Goal: Task Accomplishment & Management: Use online tool/utility

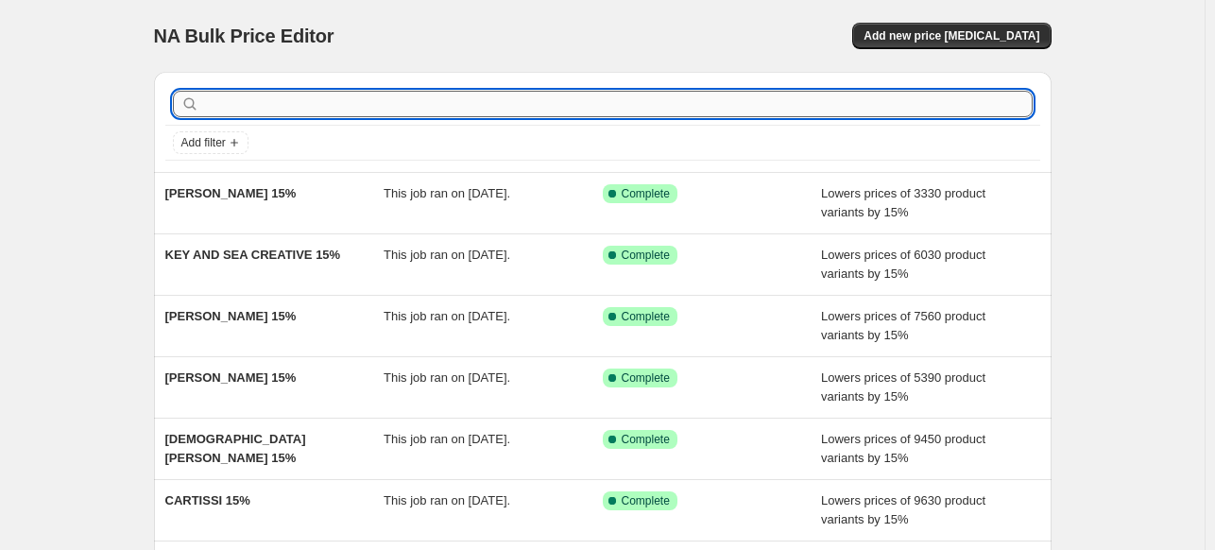
click at [491, 109] on input "text" at bounding box center [618, 104] width 830 height 26
click at [973, 33] on span "Add new price [MEDICAL_DATA]" at bounding box center [952, 35] width 176 height 15
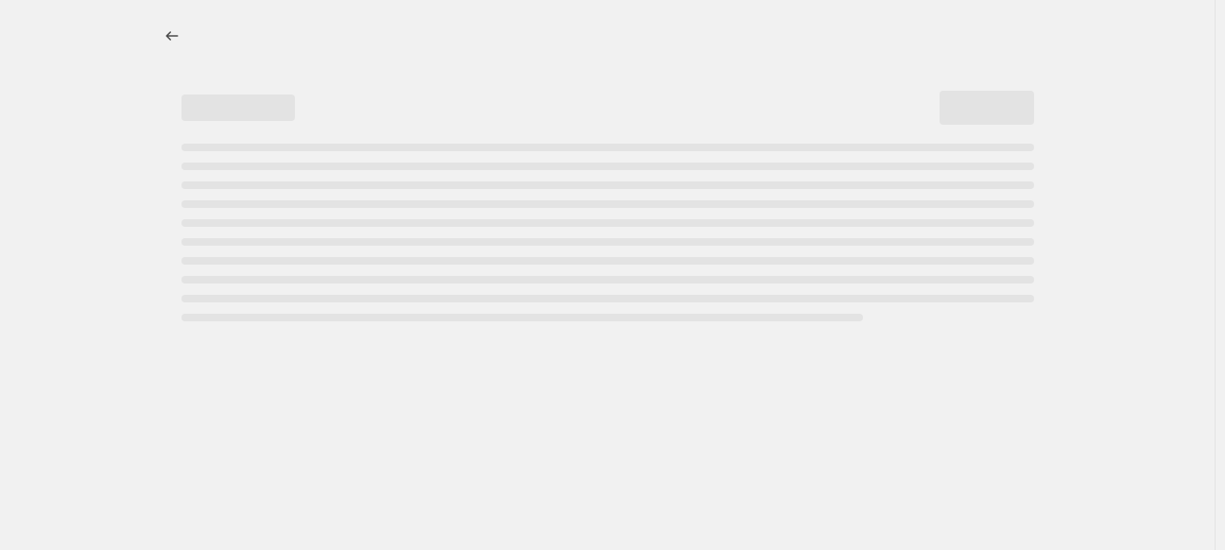
select select "percentage"
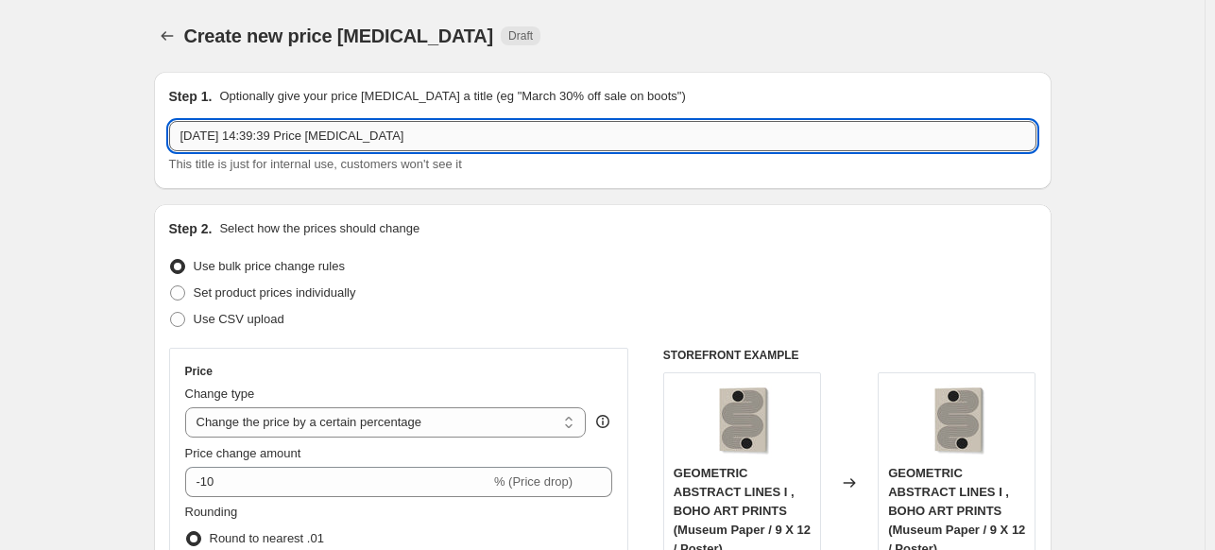
click at [617, 139] on input "[DATE] 14:39:39 Price [MEDICAL_DATA]" at bounding box center [602, 136] width 867 height 30
paste input "SPACE ROCKET ART"
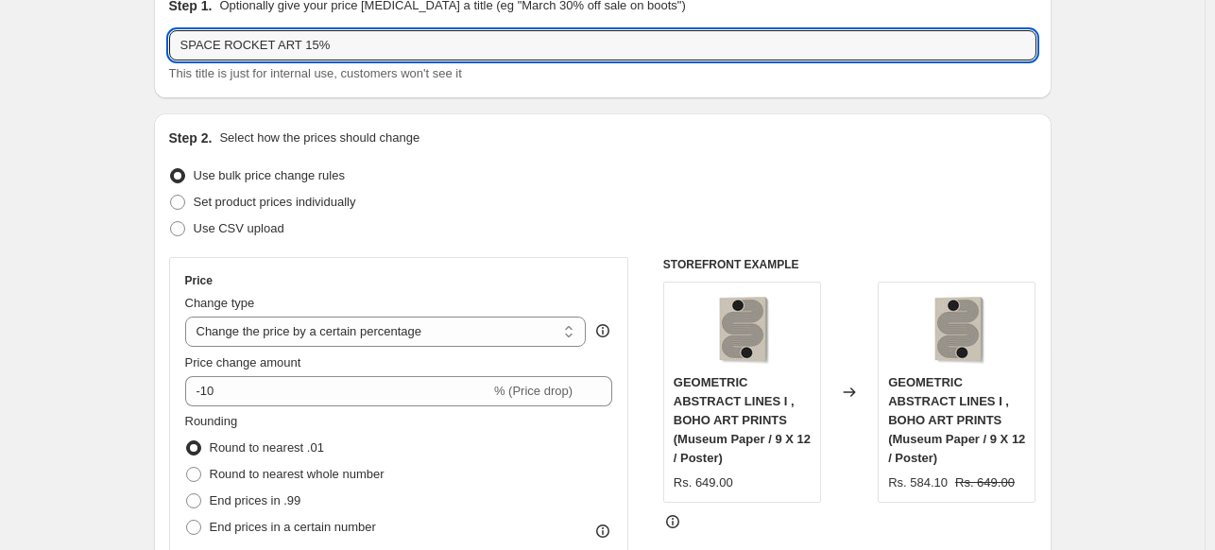
scroll to position [94, 0]
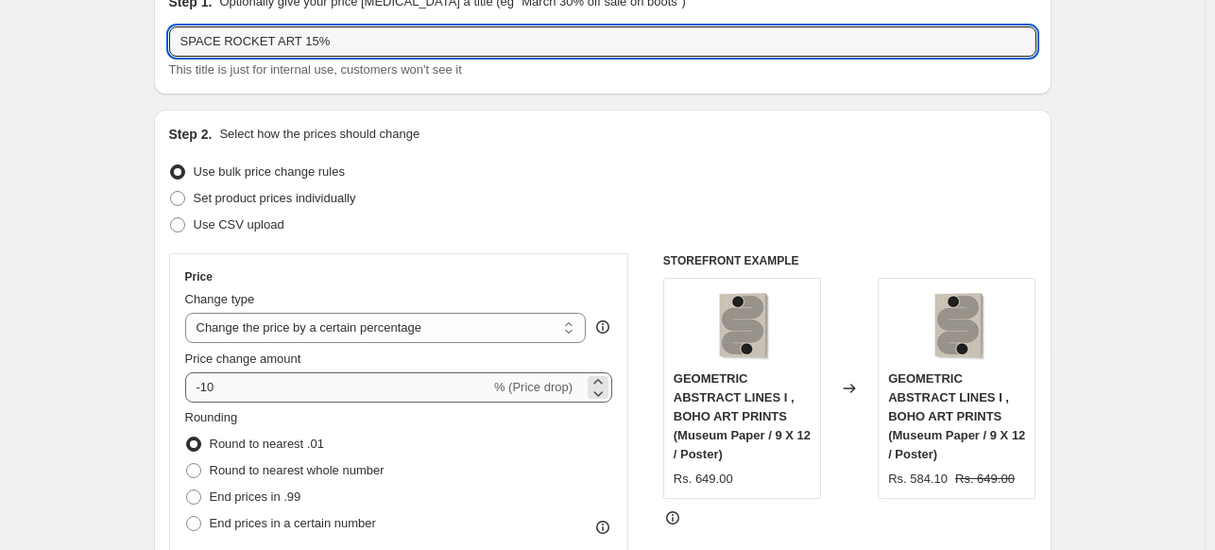
type input "SPACE ROCKET ART 15%"
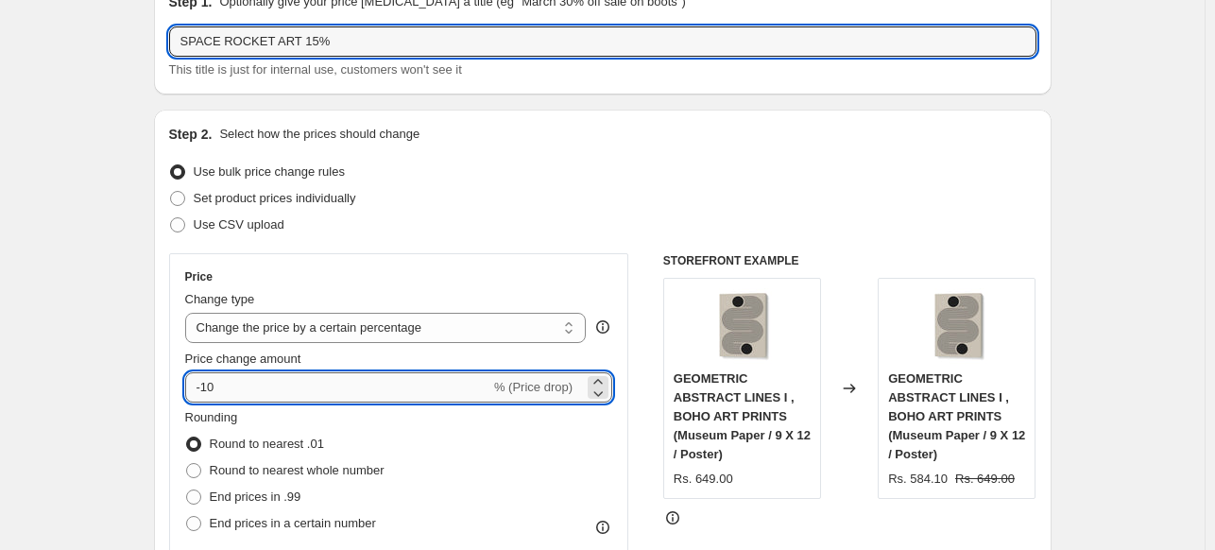
click at [263, 381] on input "-10" at bounding box center [337, 387] width 305 height 30
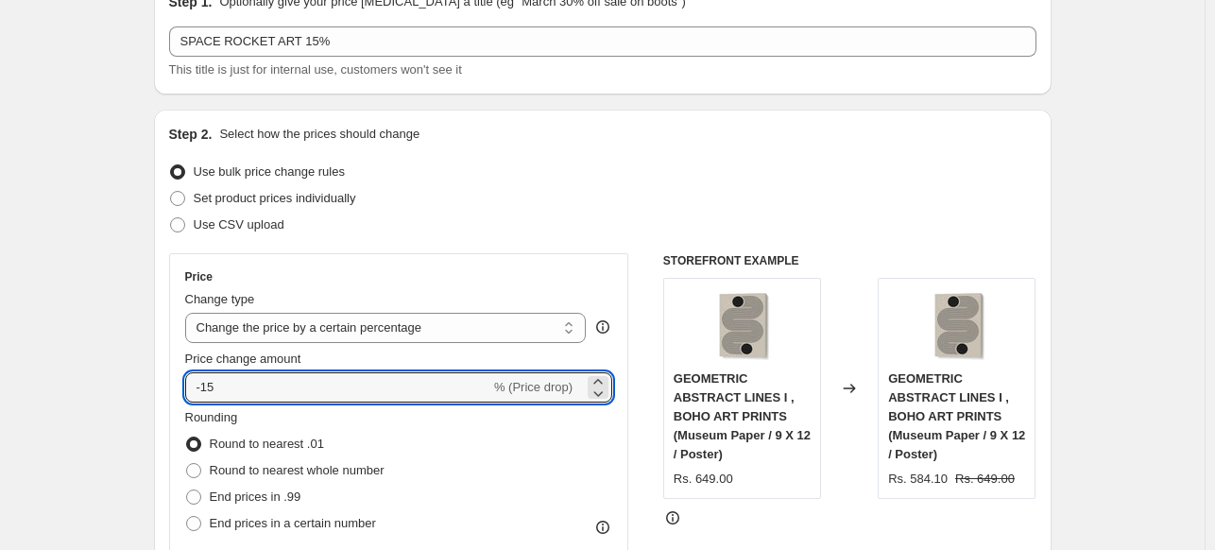
type input "-15"
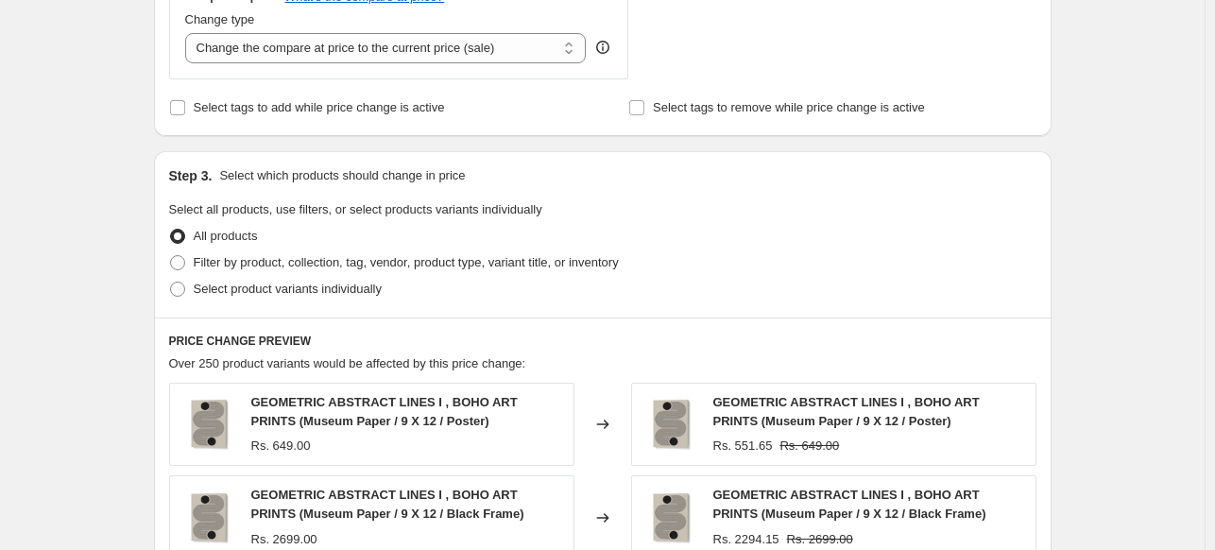
scroll to position [756, 0]
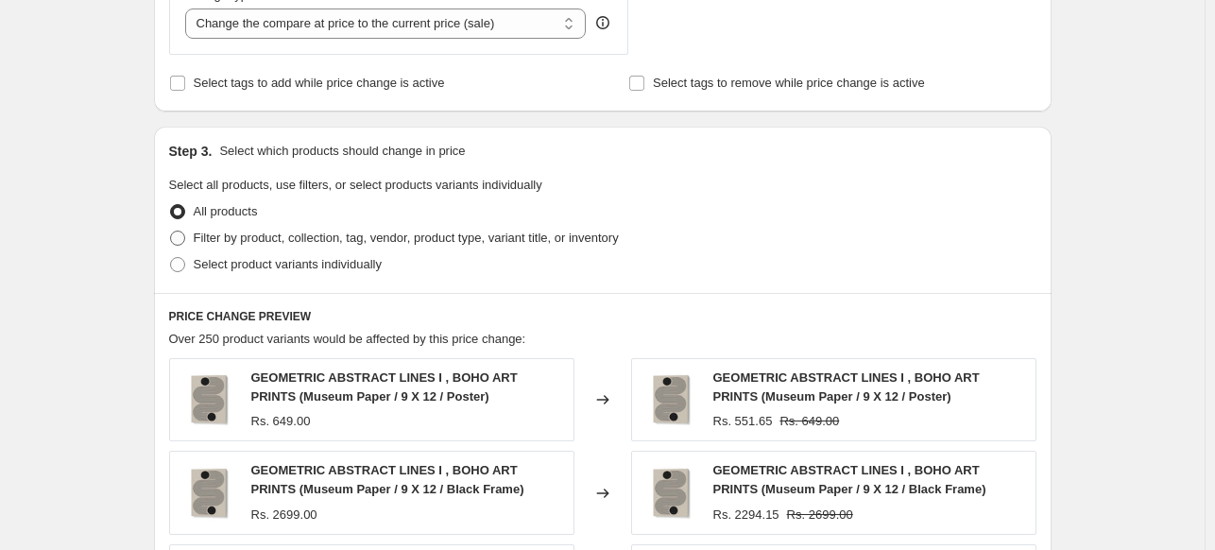
click at [216, 240] on span "Filter by product, collection, tag, vendor, product type, variant title, or inv…" at bounding box center [406, 238] width 425 height 14
click at [171, 231] on input "Filter by product, collection, tag, vendor, product type, variant title, or inv…" at bounding box center [170, 231] width 1 height 1
radio input "true"
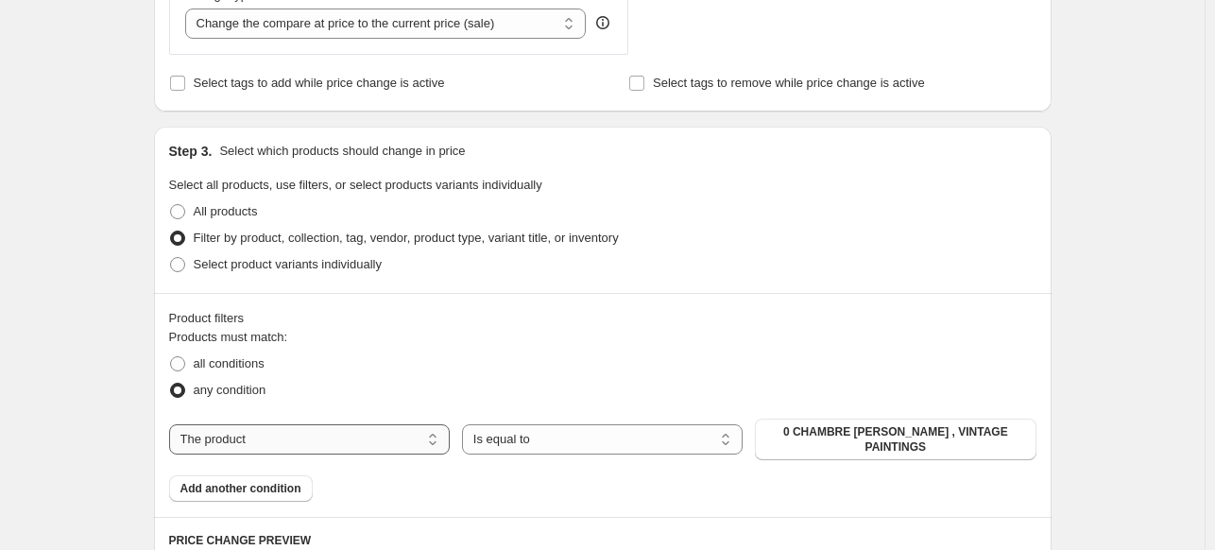
drag, startPoint x: 339, startPoint y: 422, endPoint x: 346, endPoint y: 443, distance: 21.8
click at [339, 424] on select "The product The product's collection The product's tag The product's vendor The…" at bounding box center [309, 439] width 281 height 30
select select "collection"
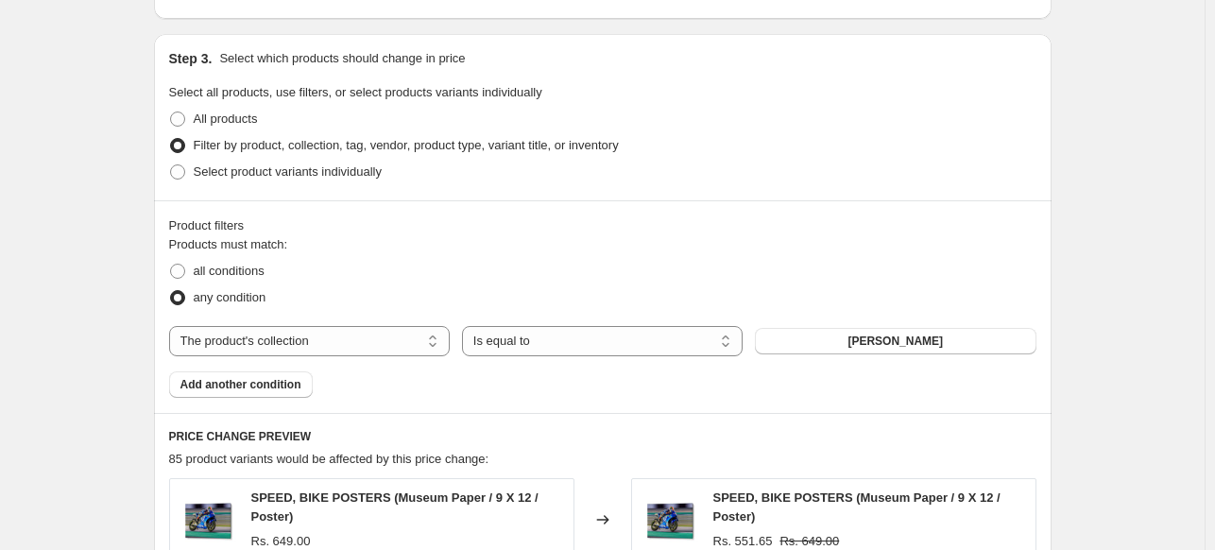
scroll to position [850, 0]
click at [943, 335] on span "[PERSON_NAME]" at bounding box center [895, 339] width 95 height 15
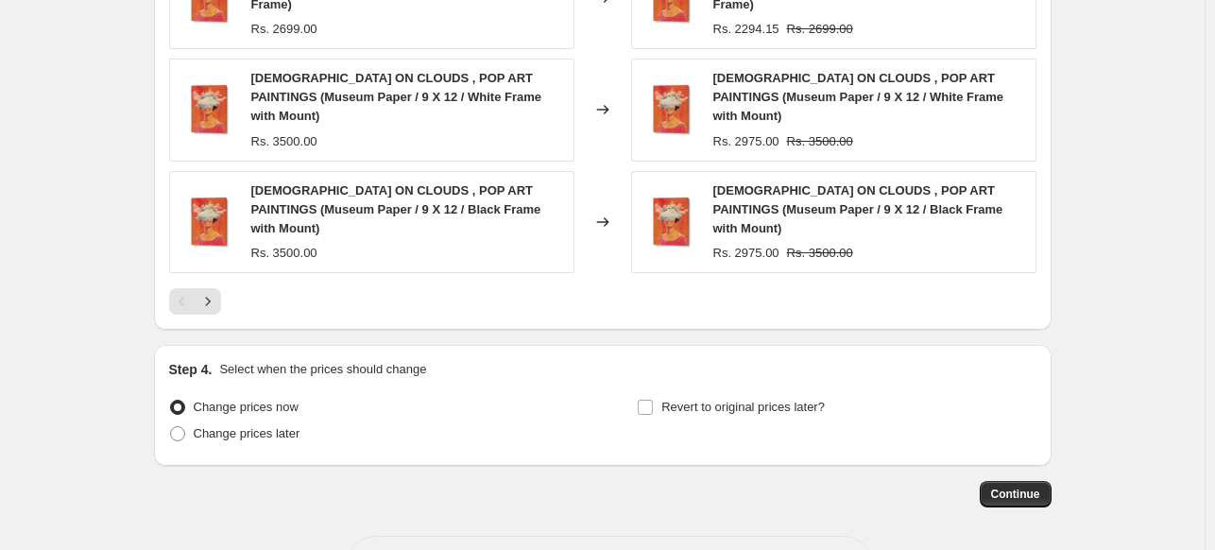
scroll to position [1580, 0]
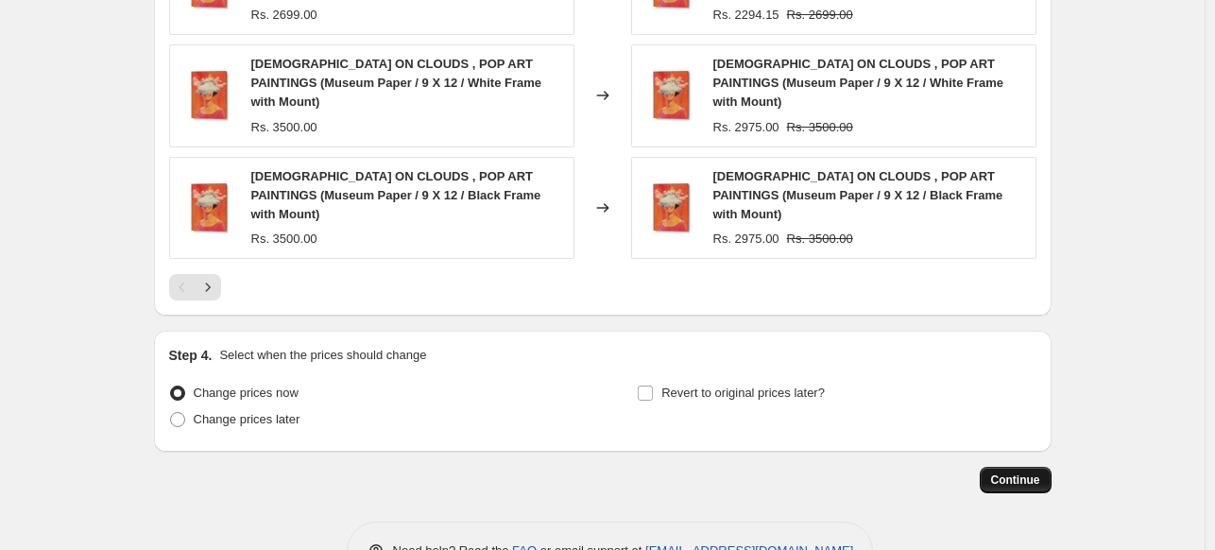
click at [1024, 472] on span "Continue" at bounding box center [1015, 479] width 49 height 15
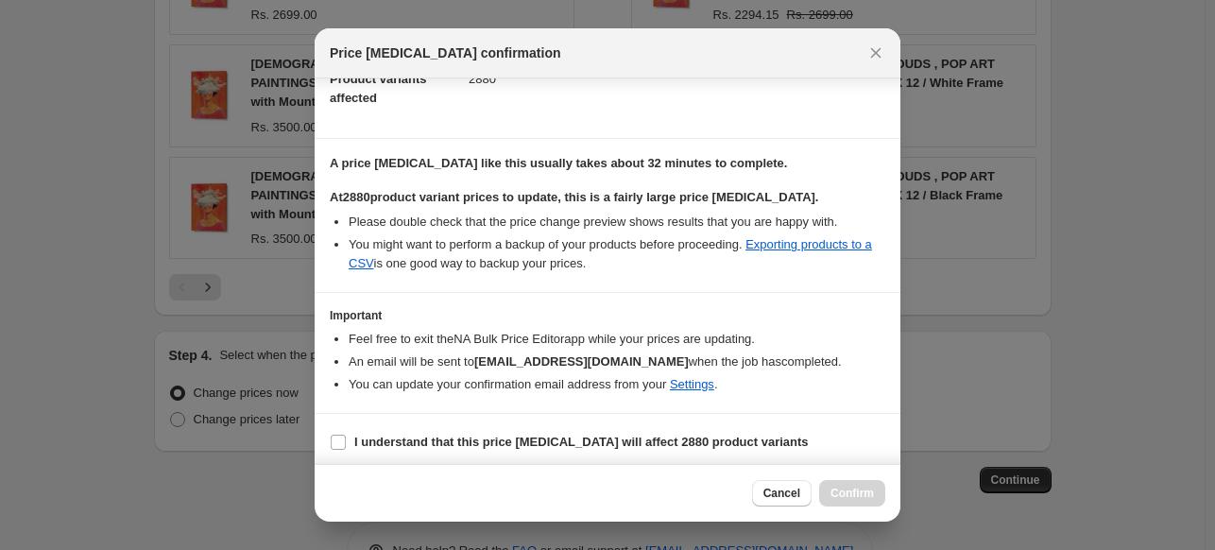
scroll to position [231, 0]
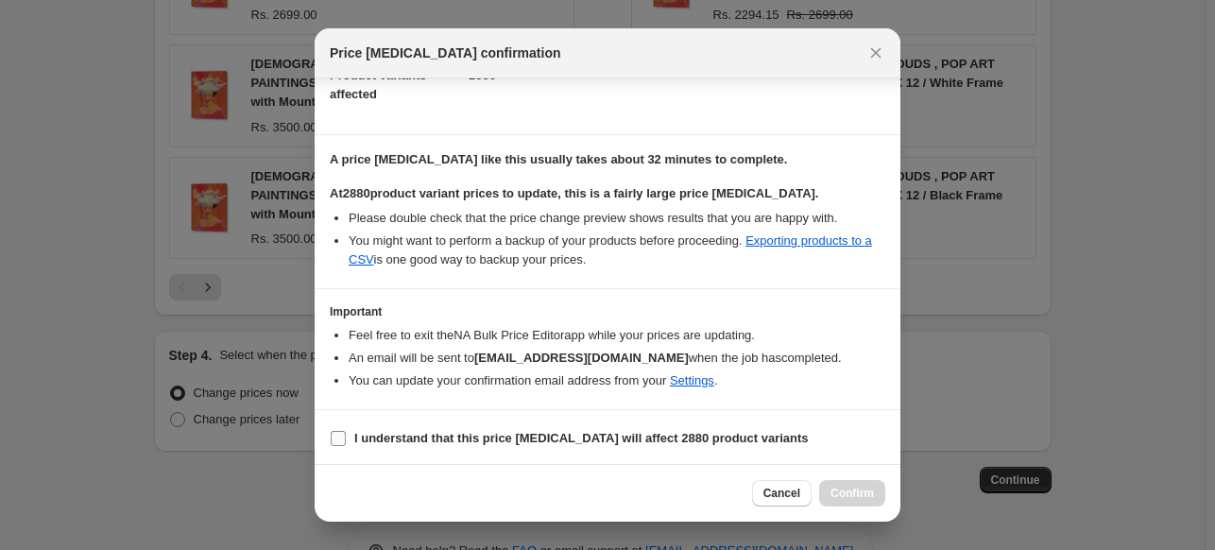
click at [491, 442] on b "I understand that this price change job will affect 2880 product variants" at bounding box center [581, 438] width 454 height 14
click at [346, 442] on input "I understand that this price change job will affect 2880 product variants" at bounding box center [338, 438] width 15 height 15
checkbox input "true"
click at [842, 490] on span "Confirm" at bounding box center [852, 493] width 43 height 15
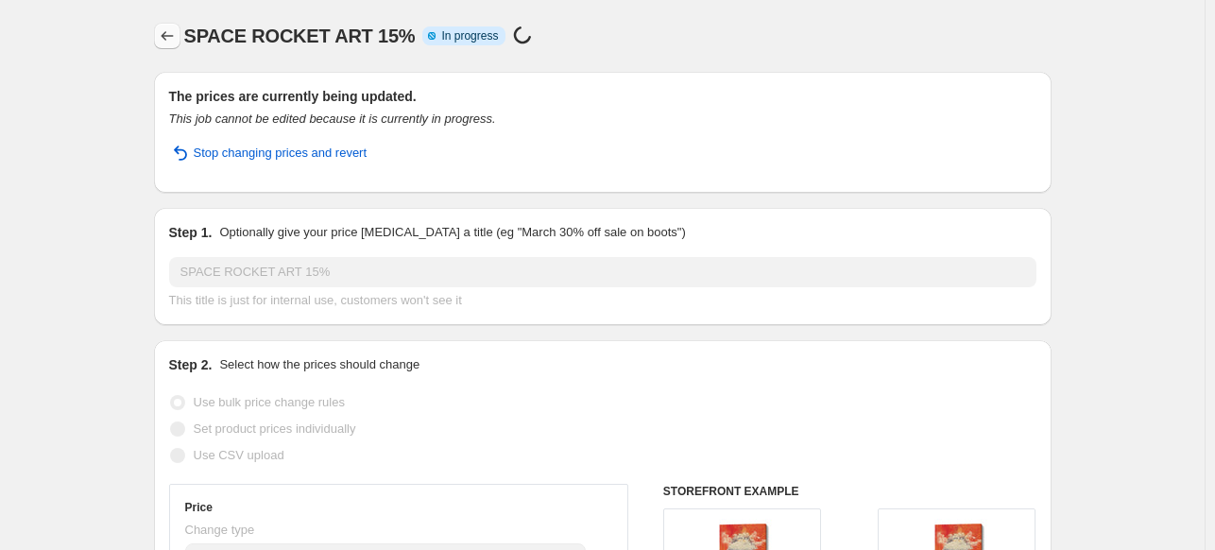
click at [169, 40] on icon "Price change jobs" at bounding box center [167, 35] width 12 height 9
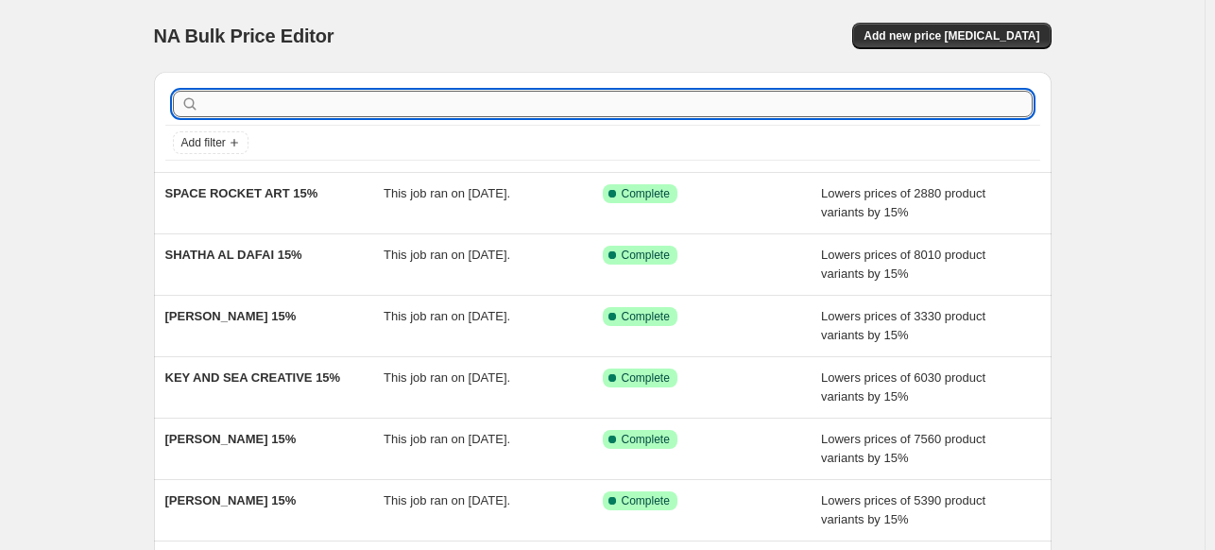
click at [544, 104] on input "text" at bounding box center [618, 104] width 830 height 26
paste input "PICTUFY STUDIO"
type input "PICTUFY STUDIO"
click at [722, 109] on input "text" at bounding box center [618, 104] width 830 height 26
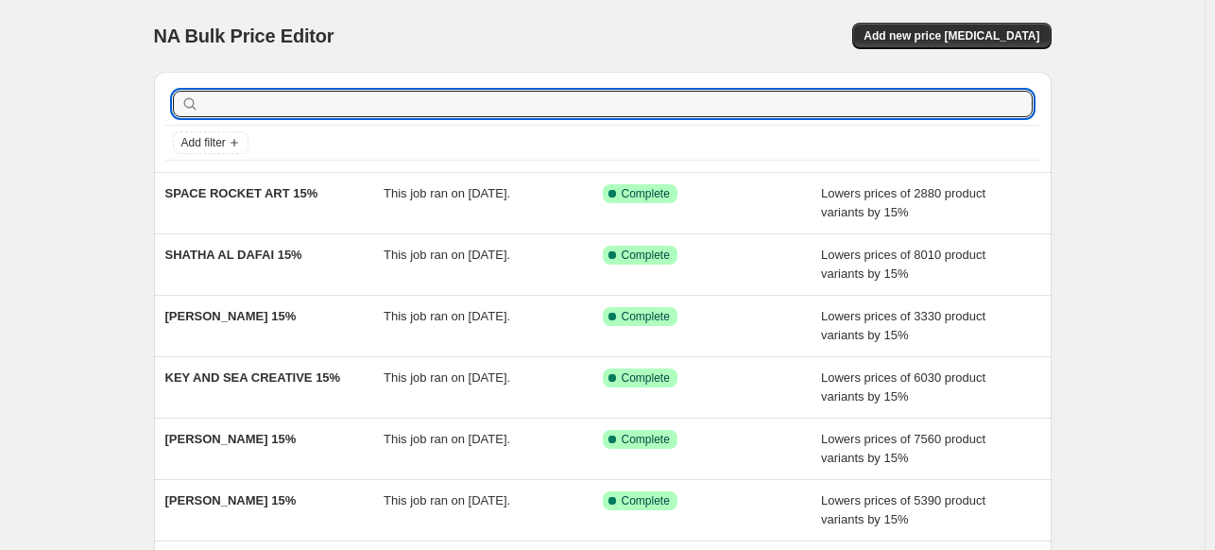
click at [722, 109] on input "text" at bounding box center [618, 104] width 830 height 26
paste input "PICTUFY STUDIO"
type input "PICTUFY STUDIO"
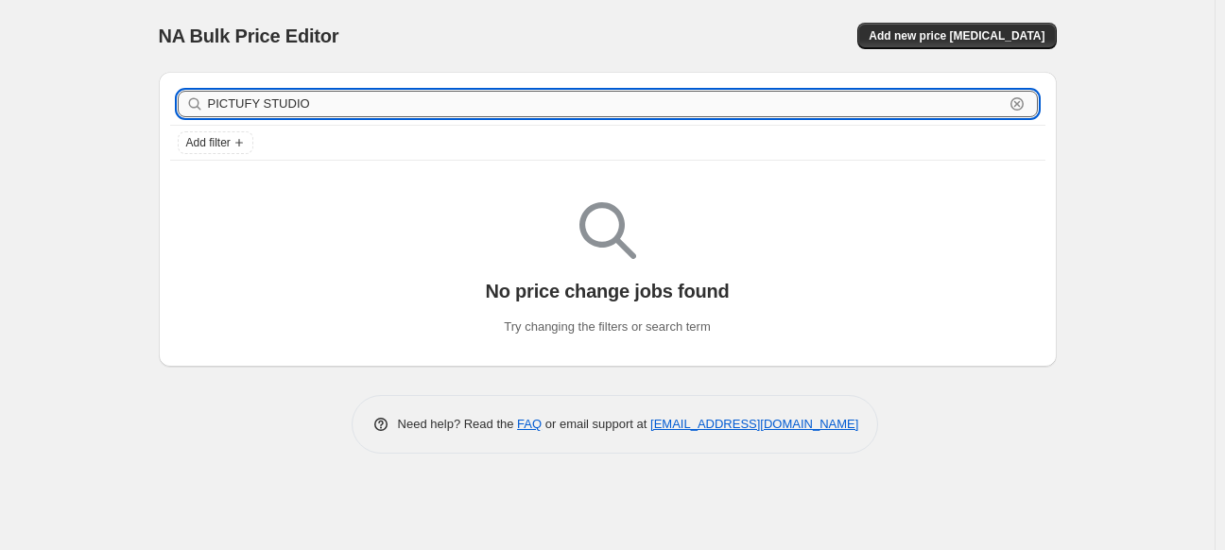
click at [724, 97] on input "PICTUFY STUDIO" at bounding box center [606, 104] width 796 height 26
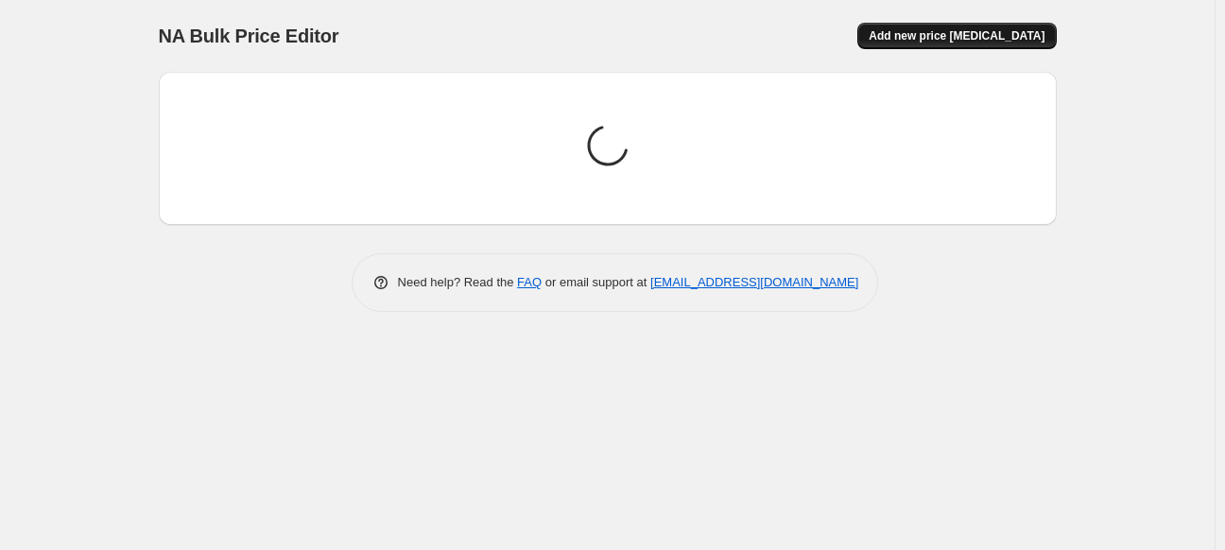
click at [972, 38] on span "Add new price [MEDICAL_DATA]" at bounding box center [956, 35] width 176 height 15
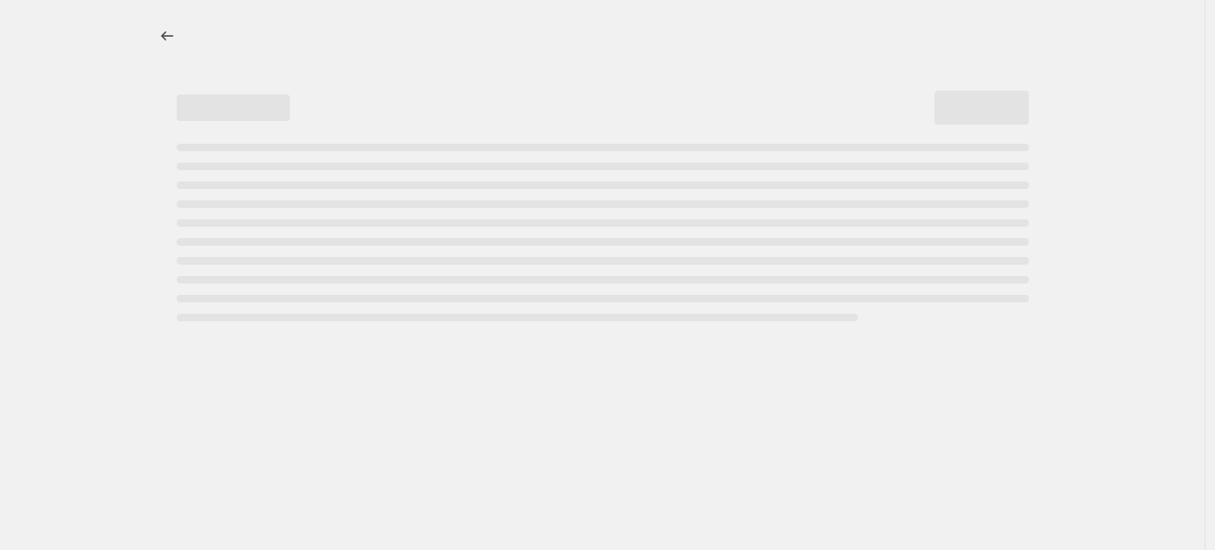
select select "percentage"
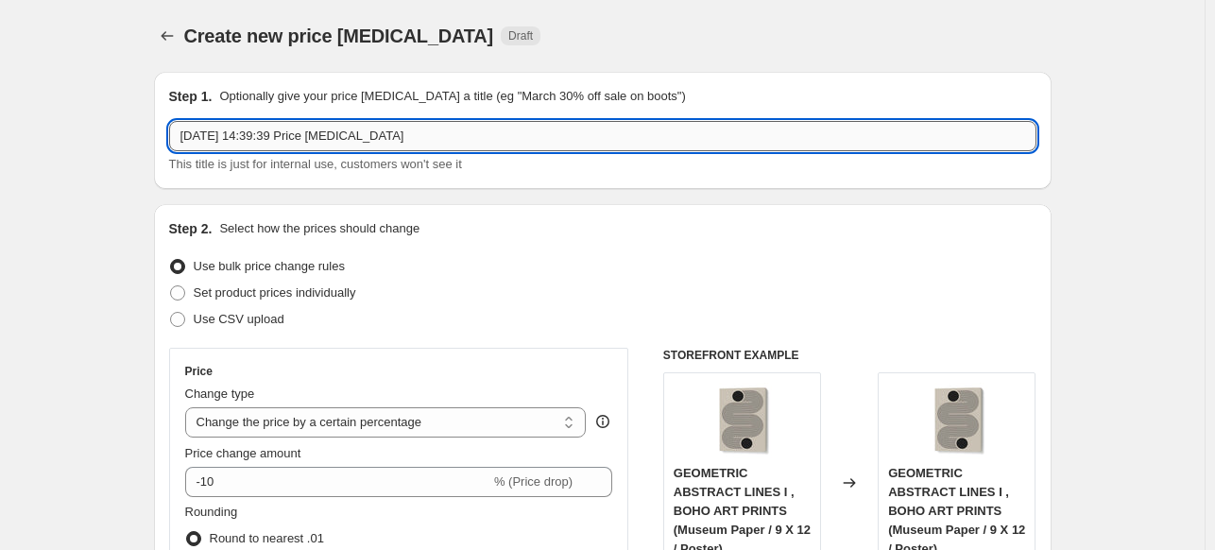
click at [729, 143] on input "23 Sept 2025, 14:39:39 Price change job" at bounding box center [602, 136] width 867 height 30
paste input "PICTUFY STUDIO"
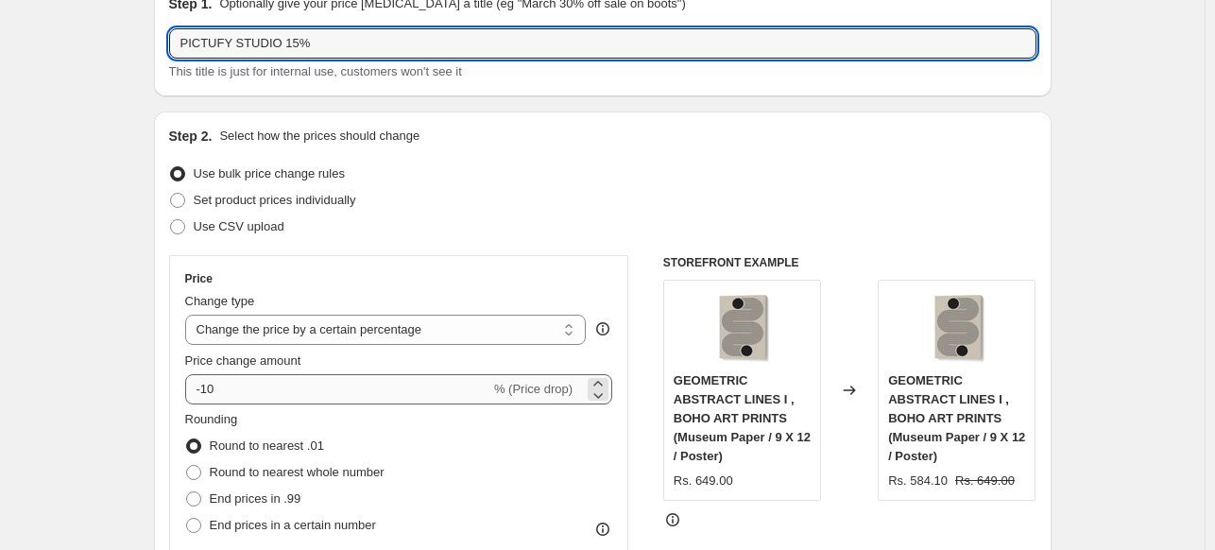
scroll to position [94, 0]
type input "PICTUFY STUDIO 15%"
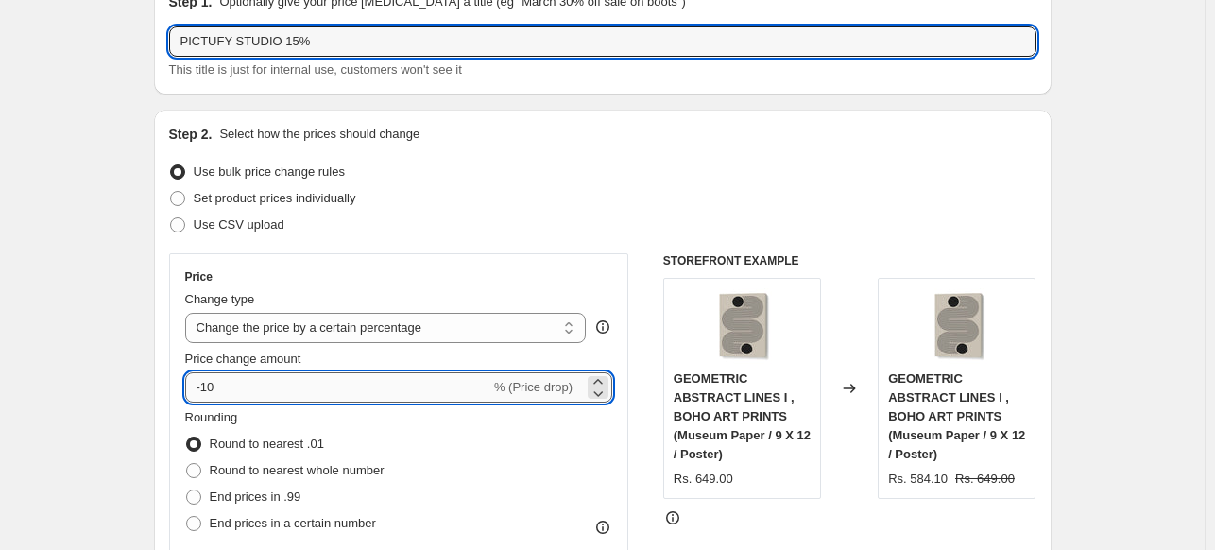
click at [357, 381] on input "-10" at bounding box center [337, 387] width 305 height 30
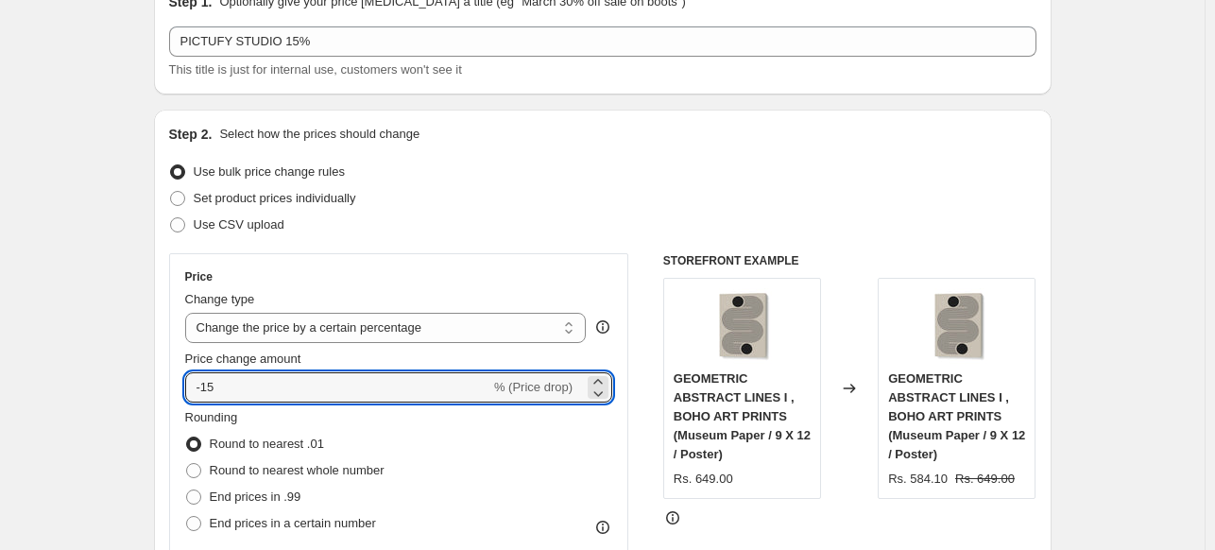
type input "-15"
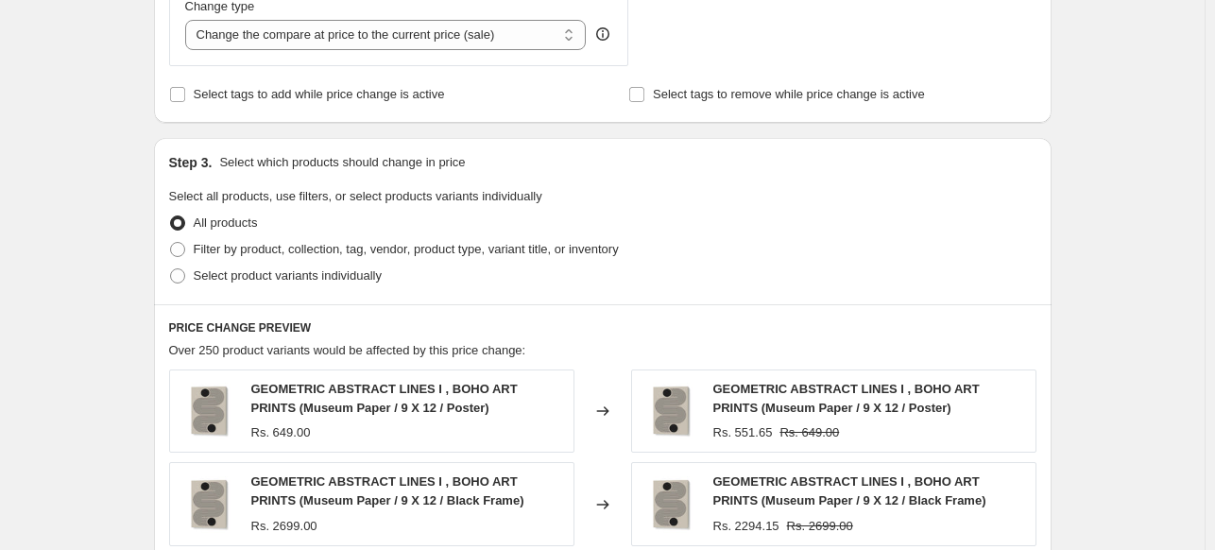
scroll to position [756, 0]
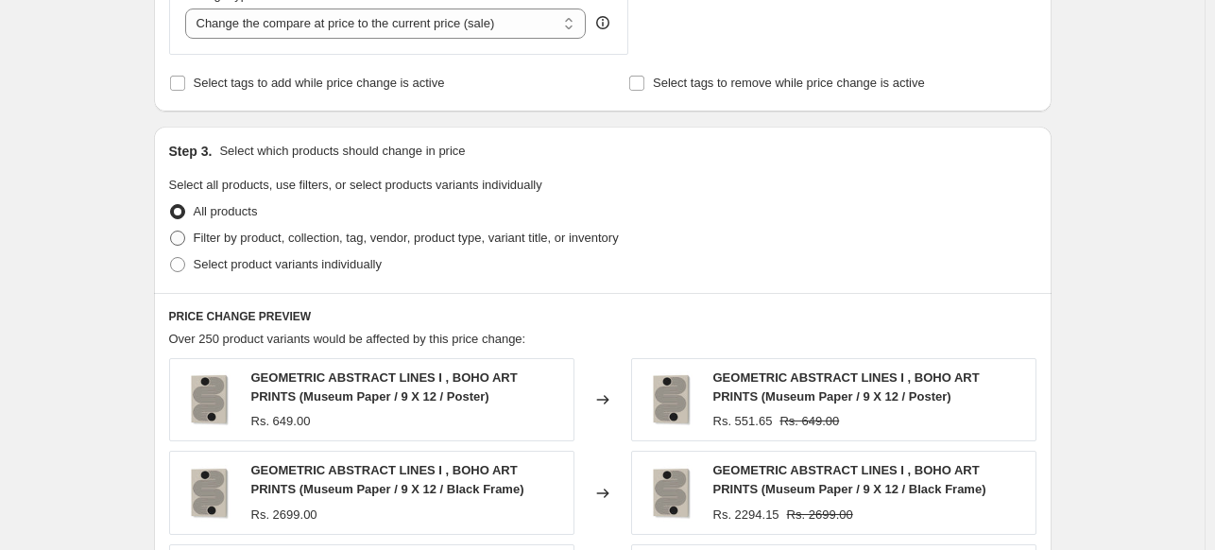
click at [215, 231] on span "Filter by product, collection, tag, vendor, product type, variant title, or inv…" at bounding box center [406, 238] width 425 height 14
click at [171, 231] on input "Filter by product, collection, tag, vendor, product type, variant title, or inv…" at bounding box center [170, 231] width 1 height 1
radio input "true"
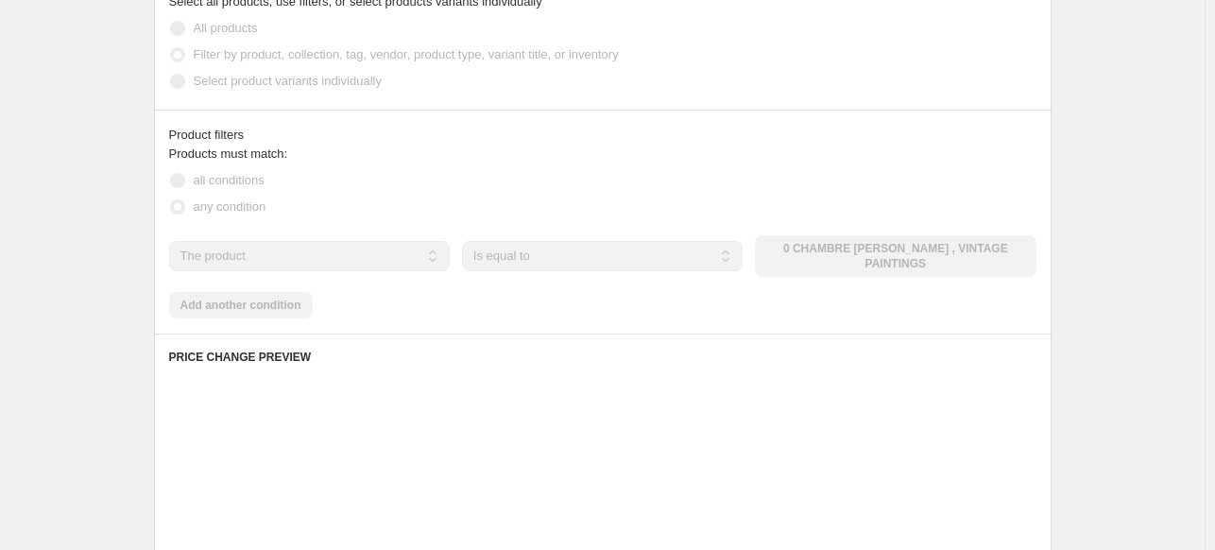
scroll to position [945, 0]
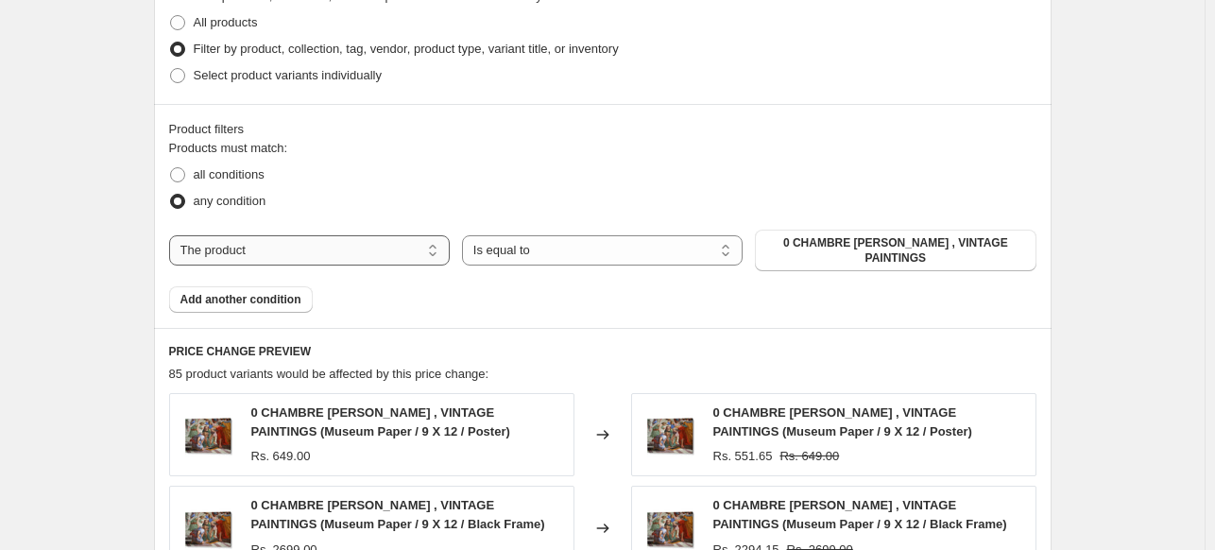
click at [356, 249] on select "The product The product's collection The product's tag The product's vendor The…" at bounding box center [309, 250] width 281 height 30
select select "collection"
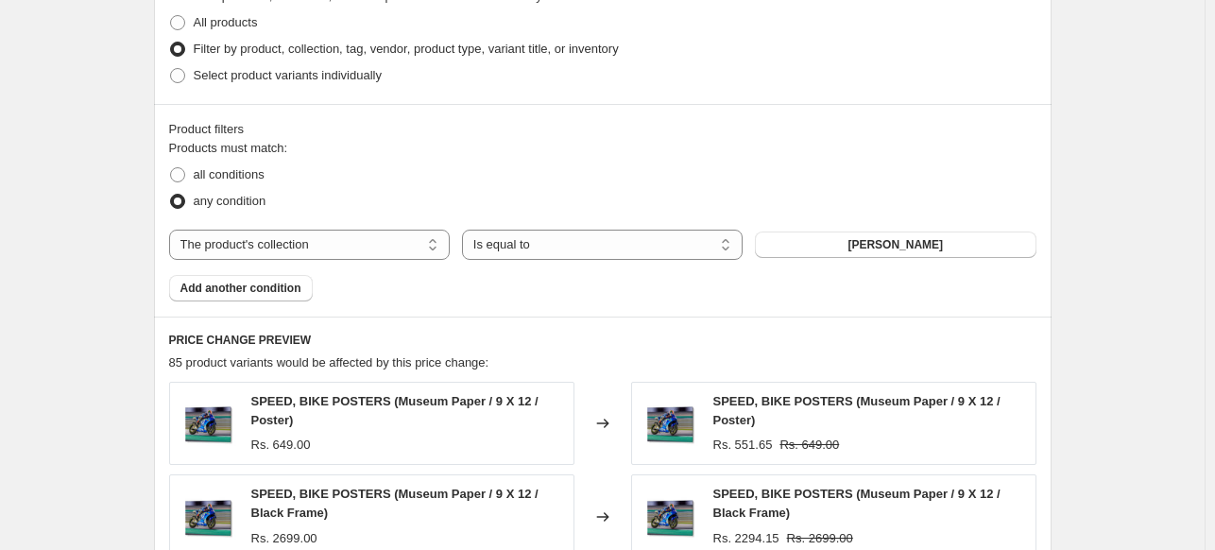
click at [895, 244] on span "[PERSON_NAME]" at bounding box center [895, 244] width 95 height 15
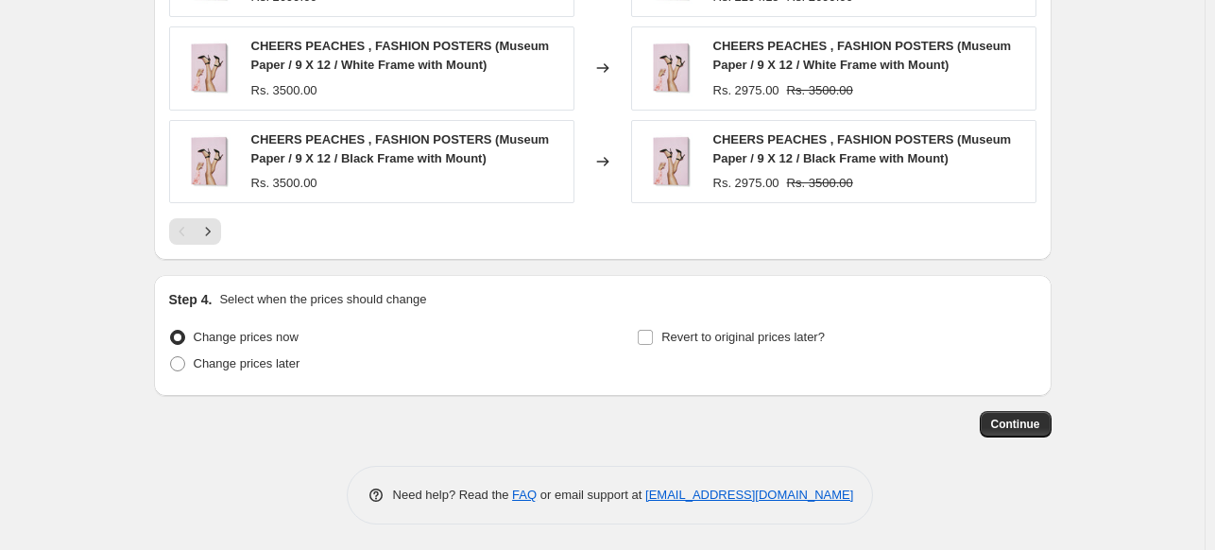
scroll to position [1580, 0]
click at [1017, 419] on span "Continue" at bounding box center [1015, 423] width 49 height 15
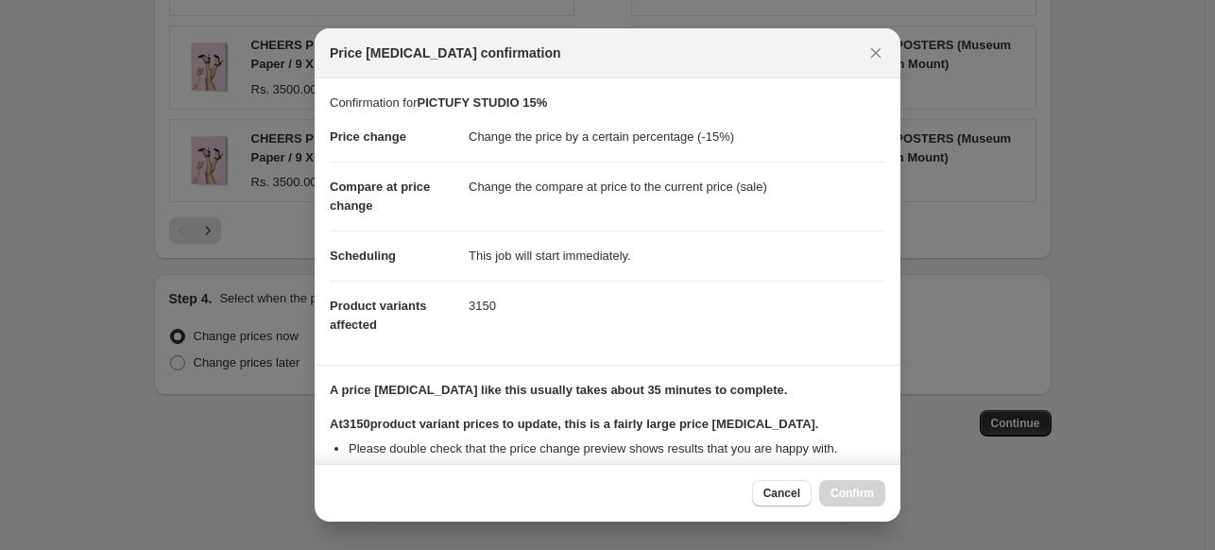
scroll to position [231, 0]
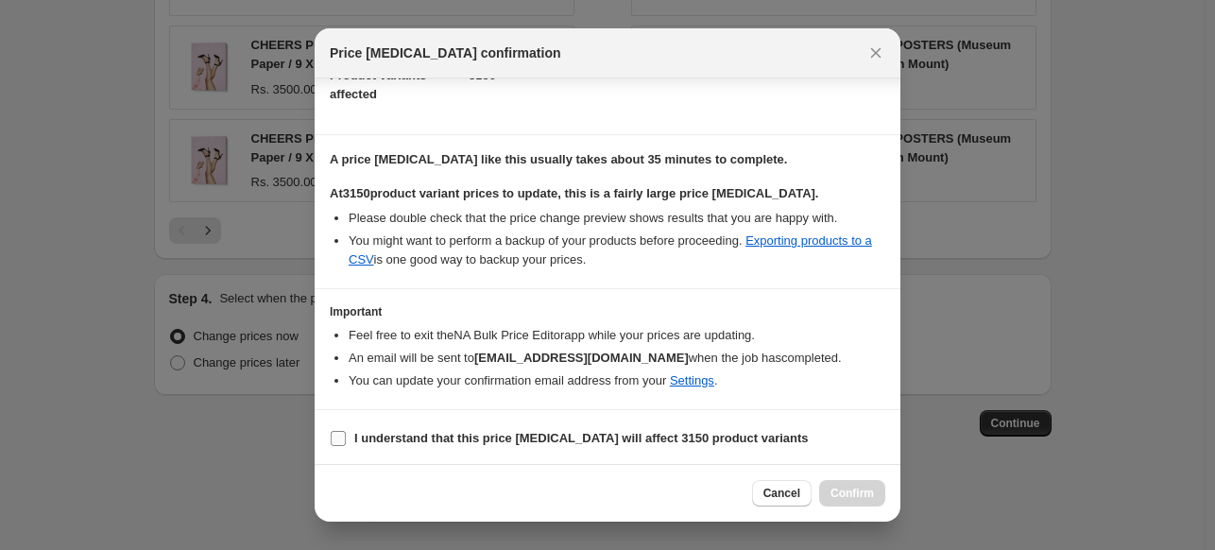
click at [427, 435] on b "I understand that this price change job will affect 3150 product variants" at bounding box center [581, 438] width 454 height 14
click at [346, 435] on input "I understand that this price change job will affect 3150 product variants" at bounding box center [338, 438] width 15 height 15
checkbox input "true"
click at [843, 488] on span "Confirm" at bounding box center [852, 493] width 43 height 15
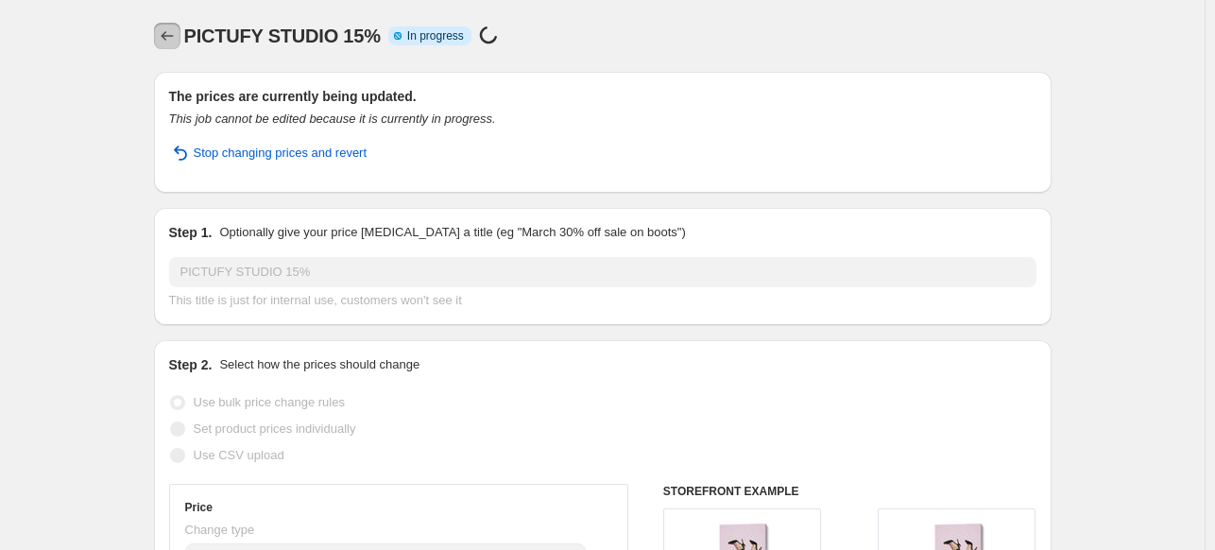
click at [168, 35] on icon "Price change jobs" at bounding box center [167, 35] width 19 height 19
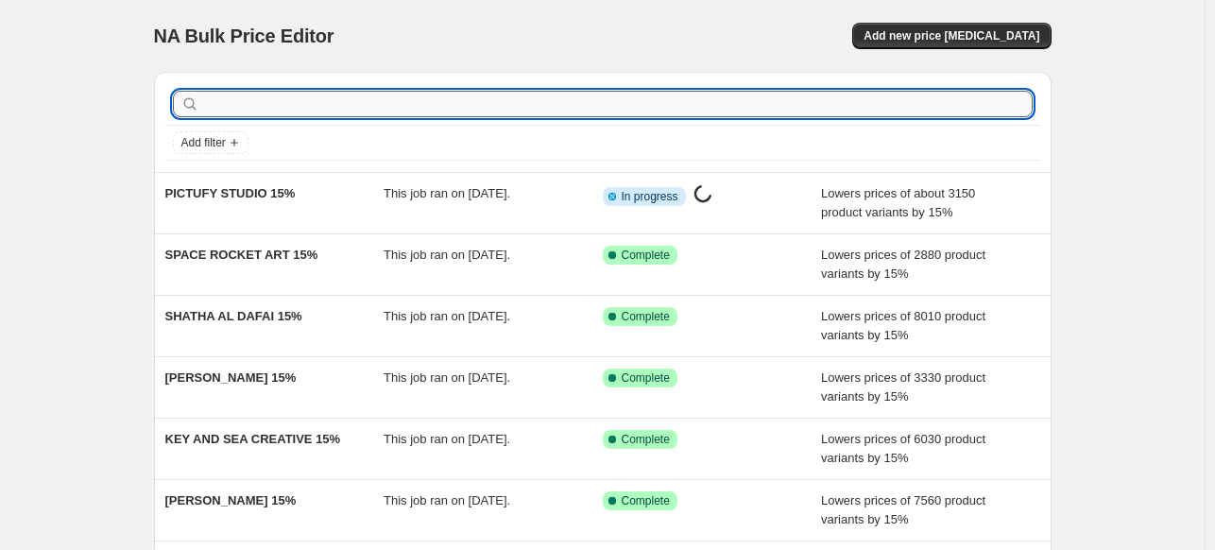
click at [482, 98] on input "text" at bounding box center [618, 104] width 830 height 26
paste input "OSHEEN VIJIN"
type input "OSHEEN VIJIN"
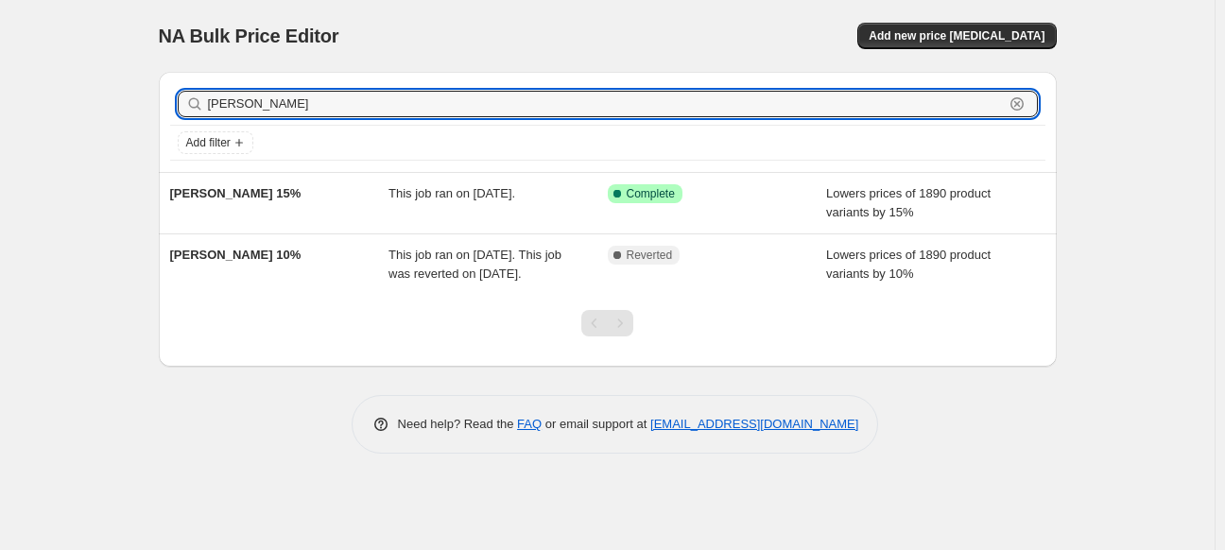
drag, startPoint x: 299, startPoint y: 101, endPoint x: 145, endPoint y: 82, distance: 155.2
click at [145, 82] on div "OSHEEN VIJIN Clear Add filter OSHEEN VIJIN 15% This job ran on 16 September 202…" at bounding box center [600, 212] width 913 height 310
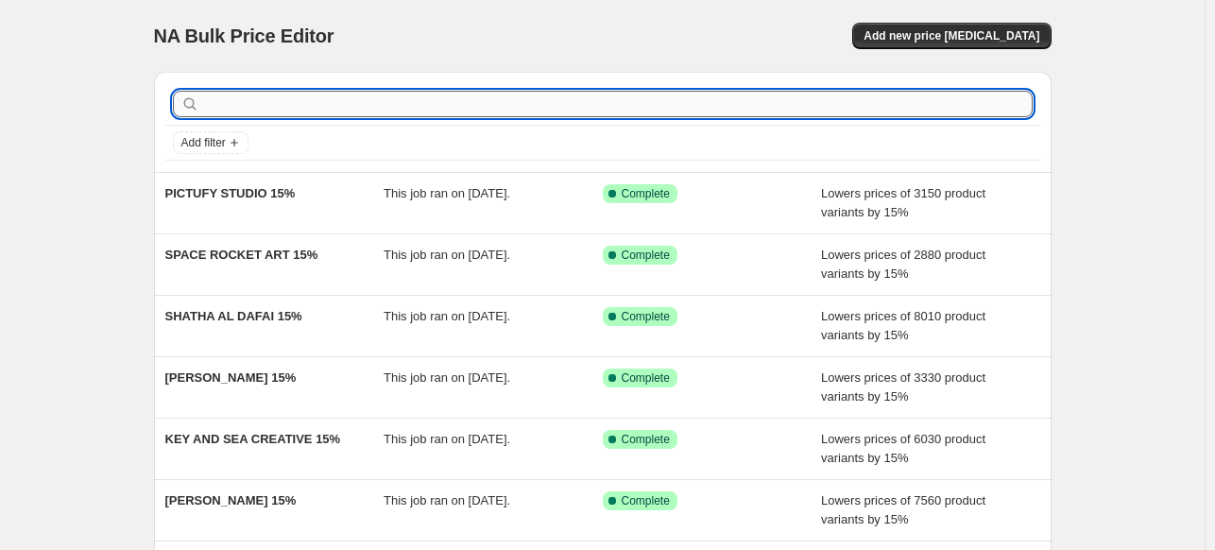
click at [824, 105] on input "text" at bounding box center [618, 104] width 830 height 26
paste input "[PERSON_NAME]"
type input "[PERSON_NAME]"
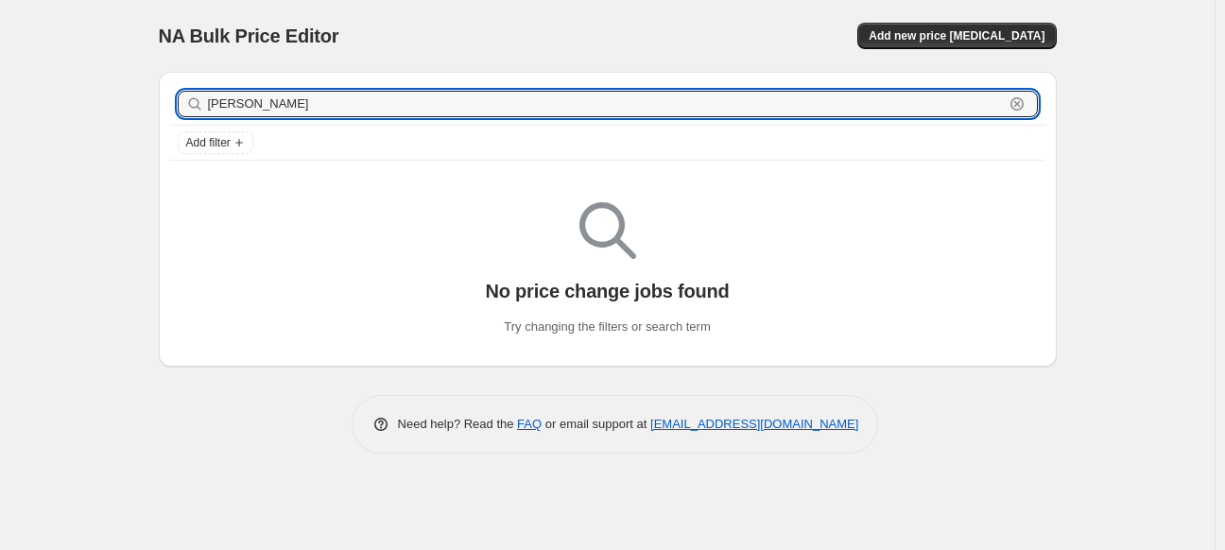
click at [824, 105] on input "[PERSON_NAME]" at bounding box center [606, 104] width 796 height 26
click at [947, 29] on span "Add new price [MEDICAL_DATA]" at bounding box center [956, 35] width 176 height 15
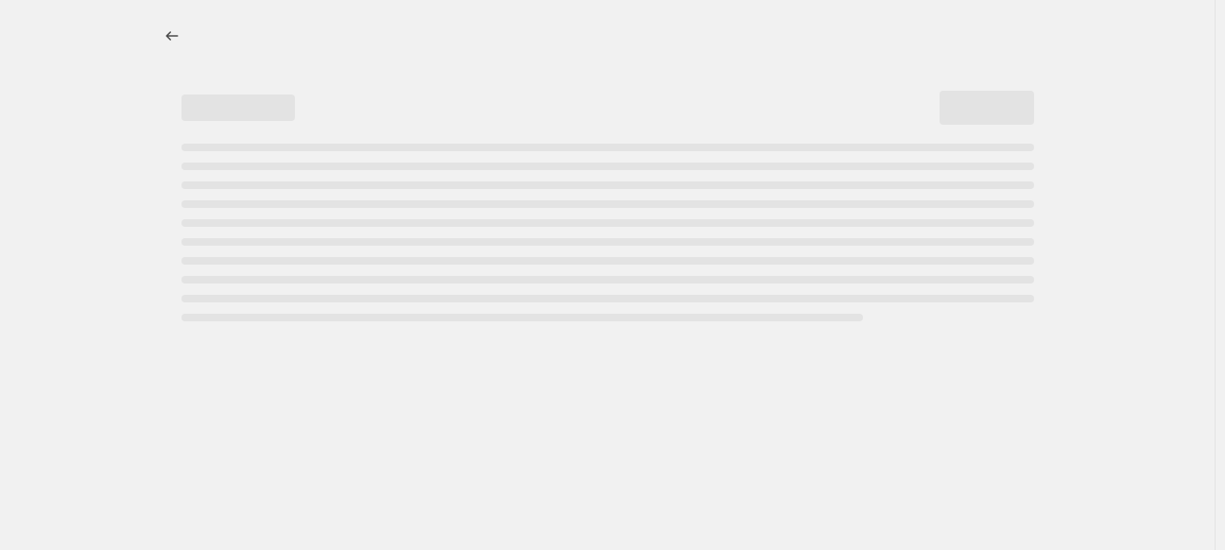
select select "percentage"
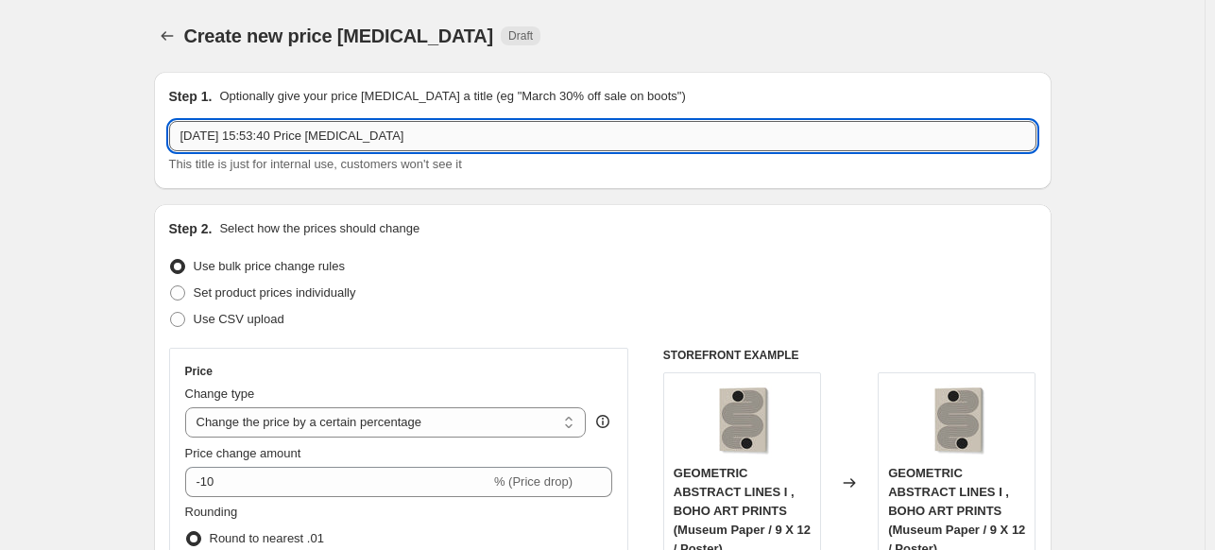
click at [718, 133] on input "[DATE] 15:53:40 Price [MEDICAL_DATA]" at bounding box center [602, 136] width 867 height 30
paste input "[PERSON_NAME]"
type input "[PERSON_NAME] 15%"
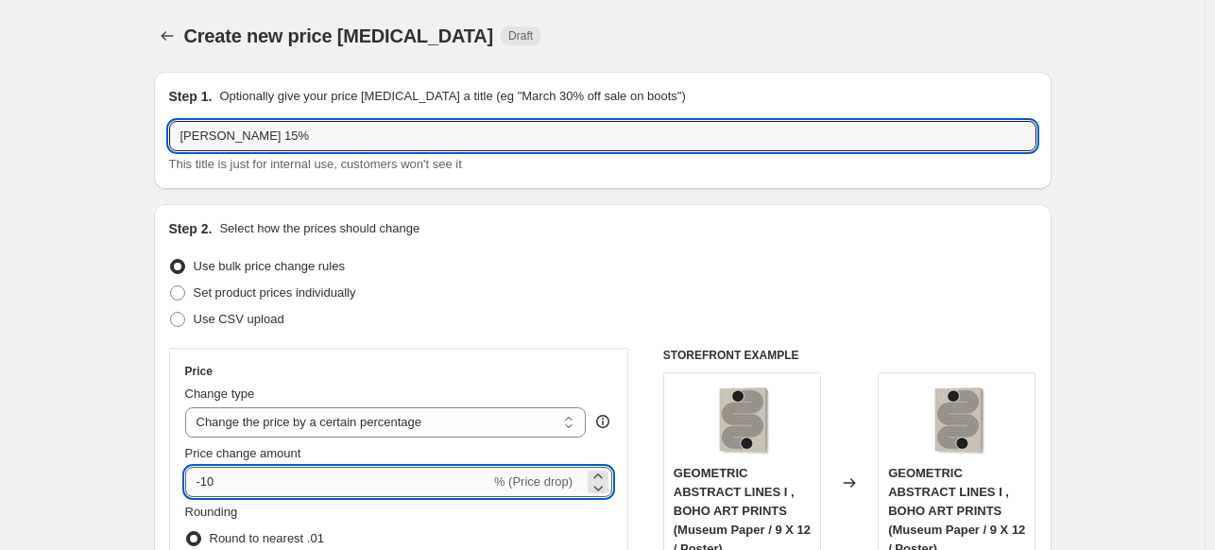
click at [297, 478] on input "-10" at bounding box center [337, 482] width 305 height 30
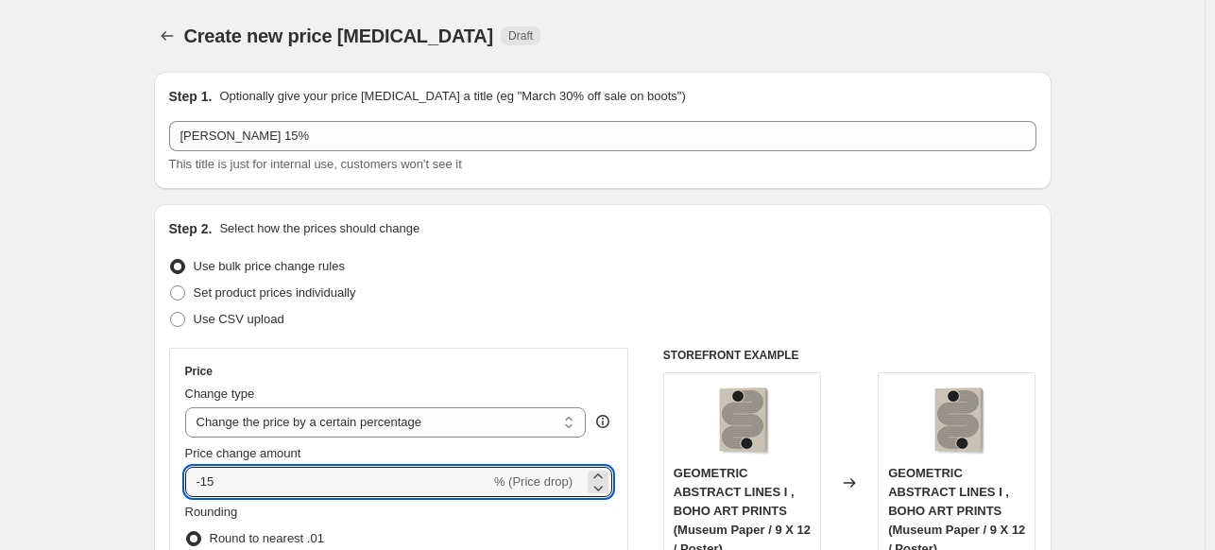
type input "-15"
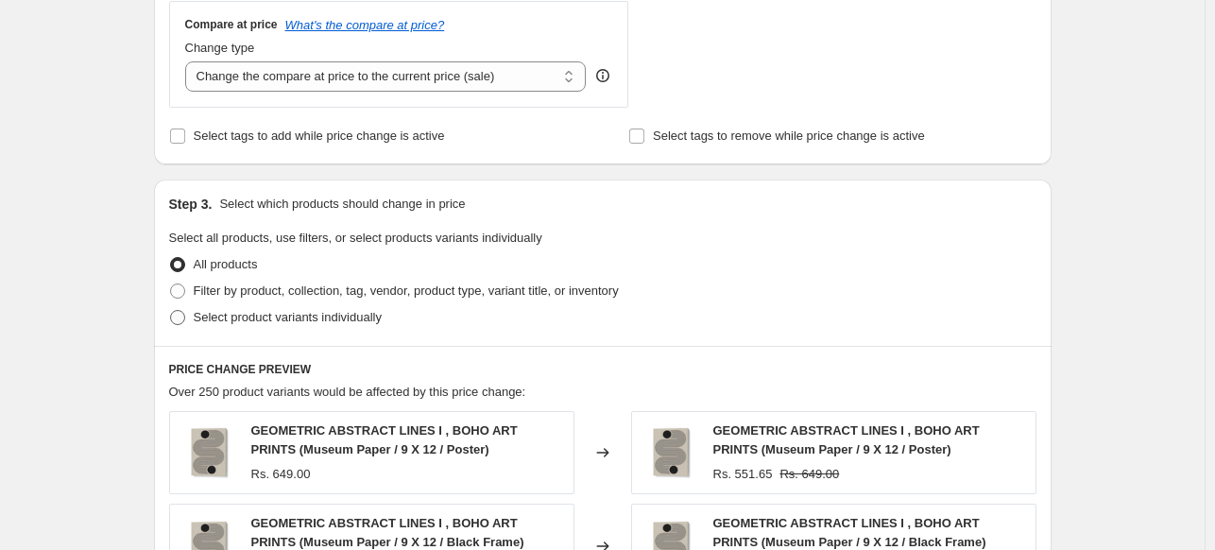
scroll to position [756, 0]
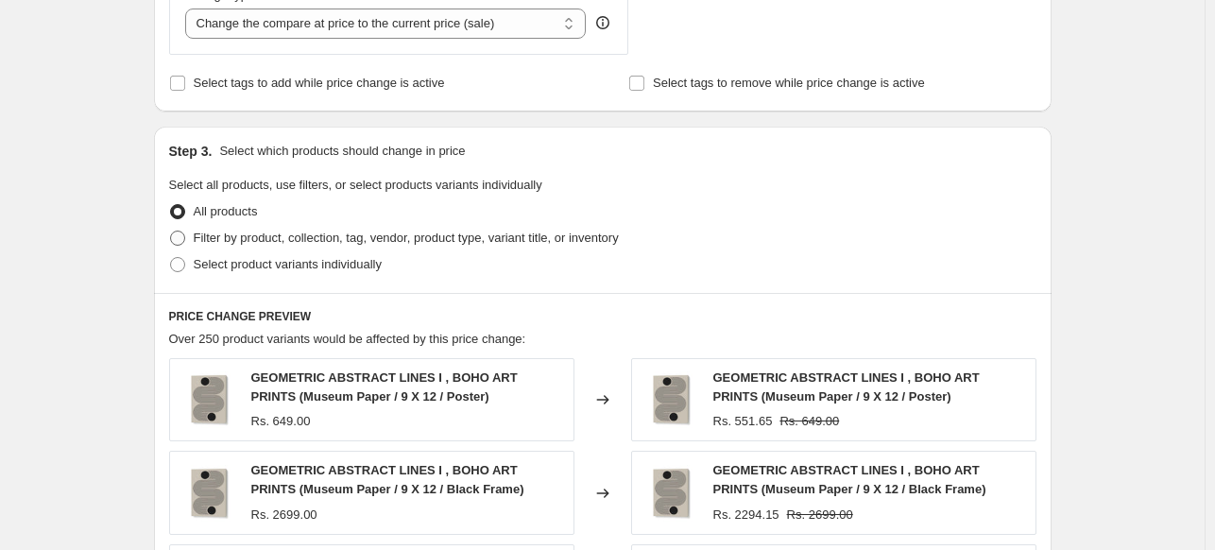
click at [223, 240] on span "Filter by product, collection, tag, vendor, product type, variant title, or inv…" at bounding box center [406, 238] width 425 height 14
click at [171, 231] on input "Filter by product, collection, tag, vendor, product type, variant title, or inv…" at bounding box center [170, 231] width 1 height 1
radio input "true"
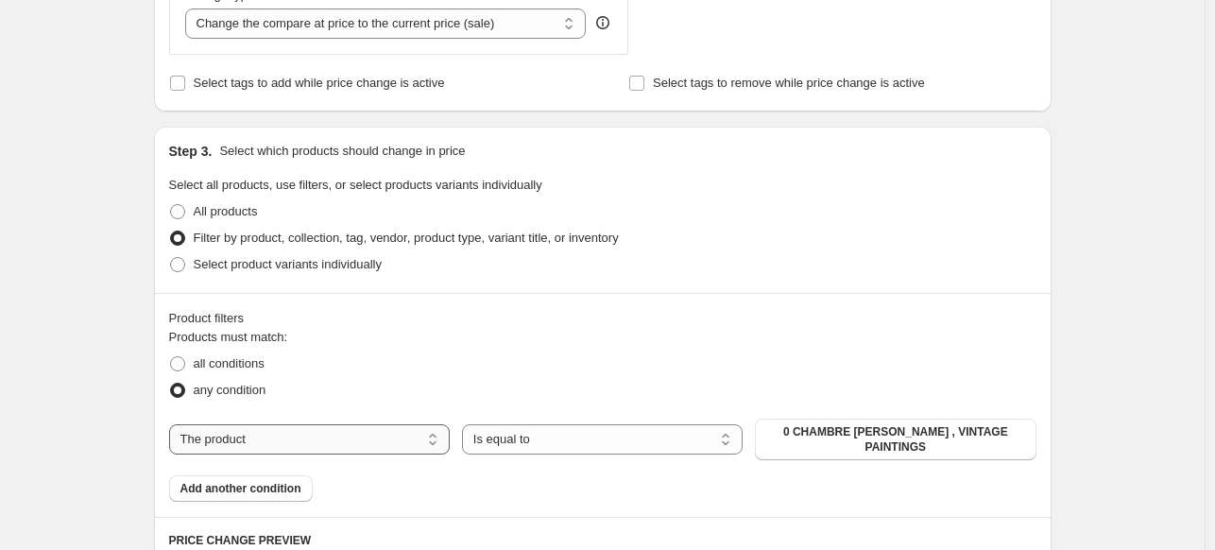
click at [334, 430] on select "The product The product's collection The product's tag The product's vendor The…" at bounding box center [309, 439] width 281 height 30
select select "collection"
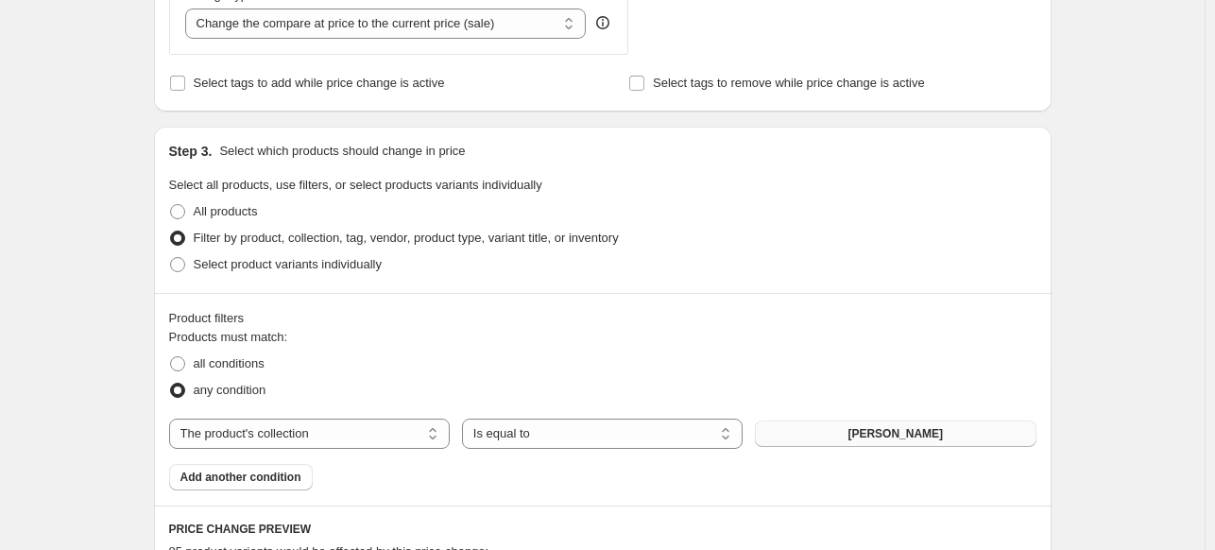
click at [876, 435] on span "[PERSON_NAME]" at bounding box center [895, 433] width 95 height 15
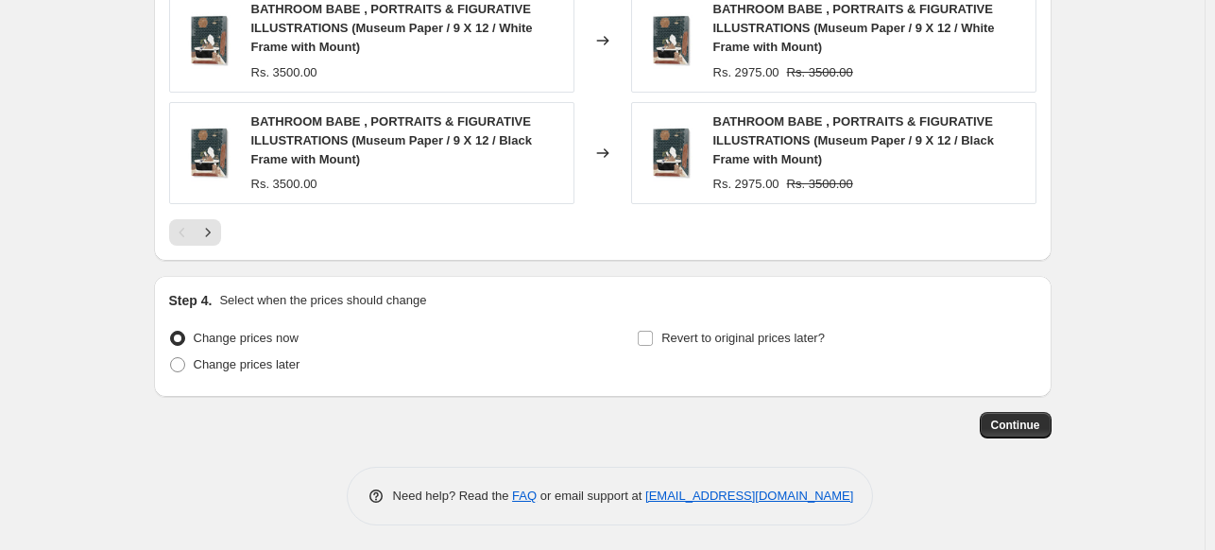
scroll to position [1674, 0]
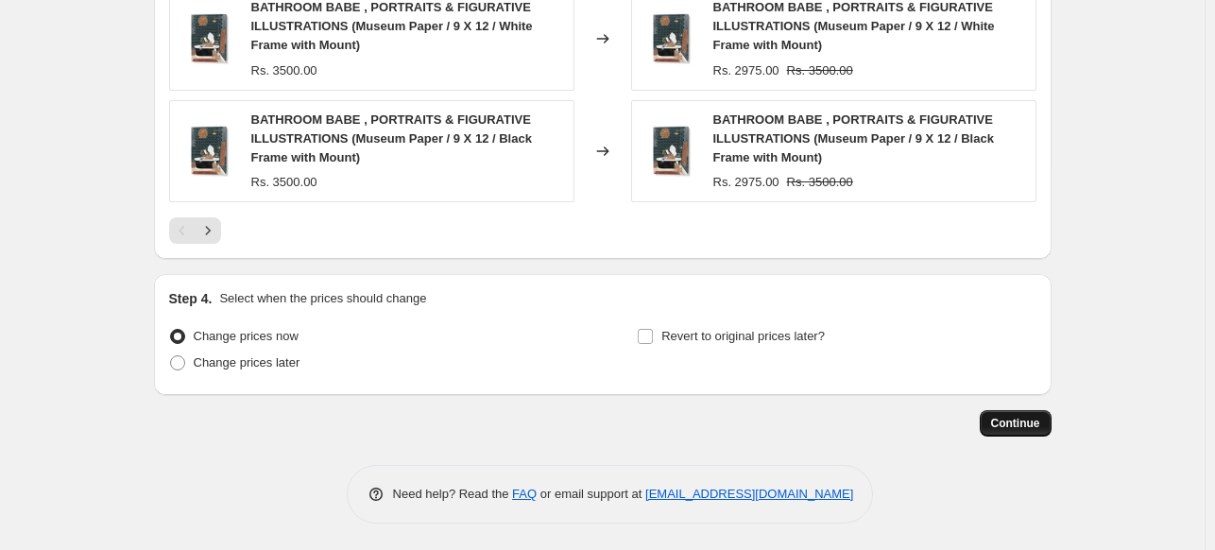
click at [1033, 417] on span "Continue" at bounding box center [1015, 423] width 49 height 15
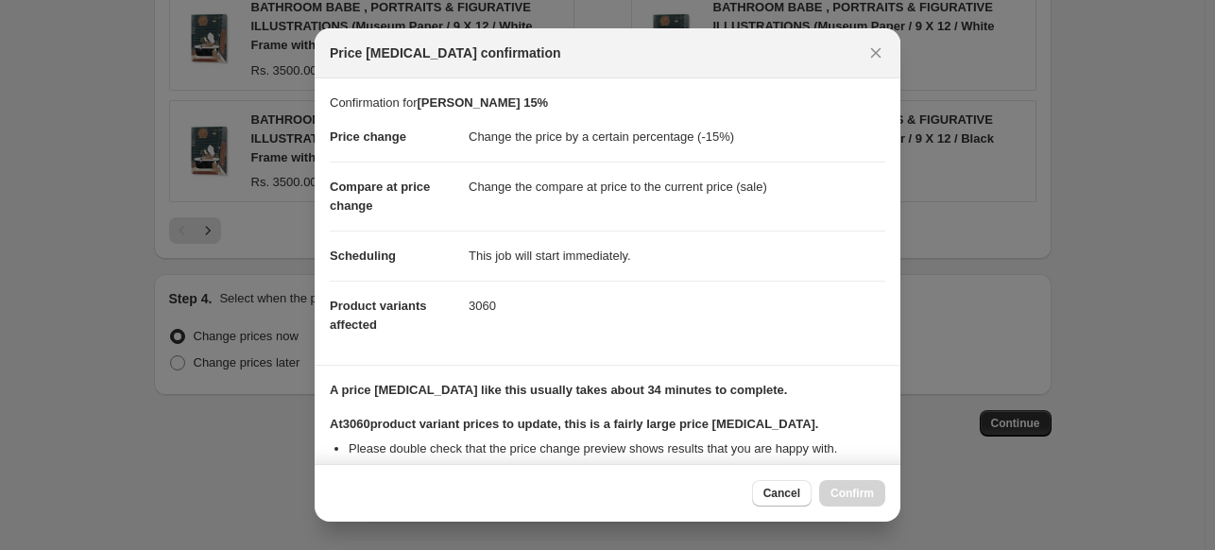
scroll to position [231, 0]
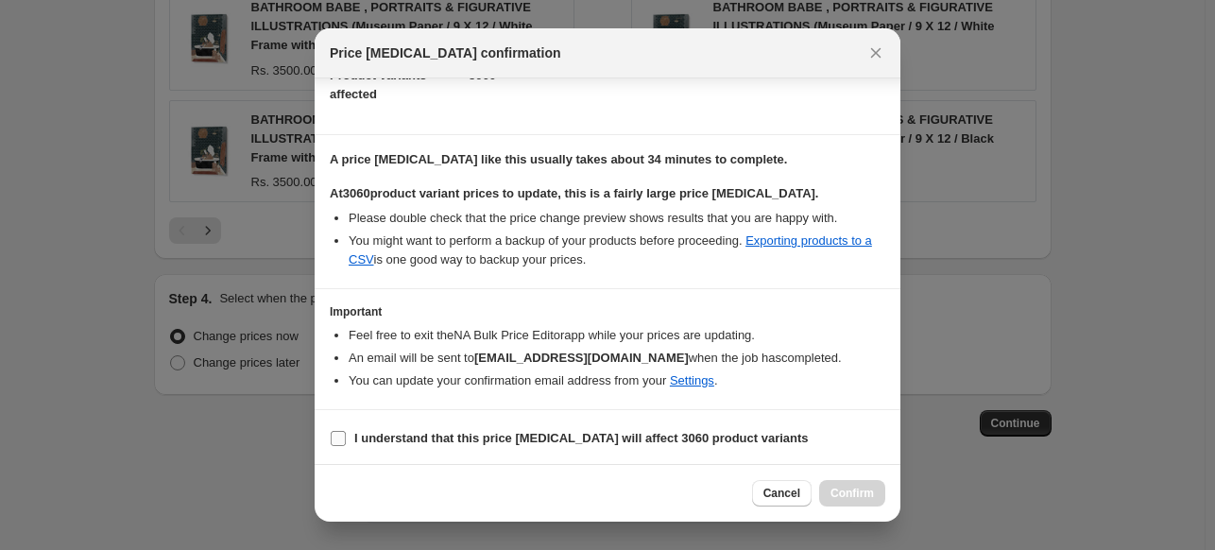
click at [545, 435] on b "I understand that this price [MEDICAL_DATA] will affect 3060 product variants" at bounding box center [581, 438] width 454 height 14
click at [346, 435] on input "I understand that this price [MEDICAL_DATA] will affect 3060 product variants" at bounding box center [338, 438] width 15 height 15
checkbox input "true"
click at [869, 490] on span "Confirm" at bounding box center [852, 493] width 43 height 15
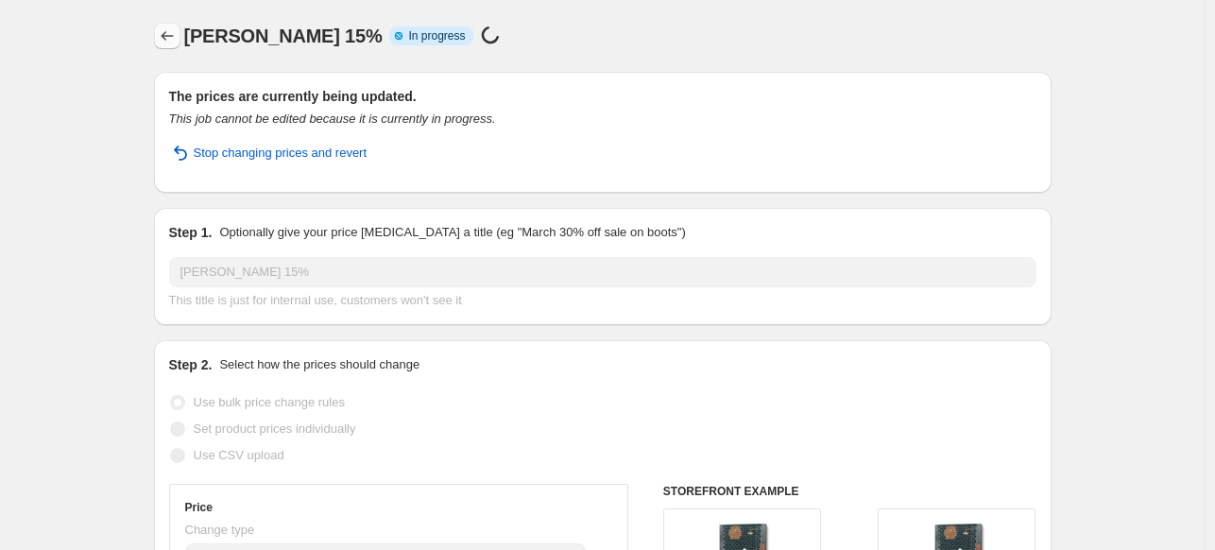
click at [176, 39] on icon "Price change jobs" at bounding box center [167, 35] width 19 height 19
